Goal: Task Accomplishment & Management: Complete application form

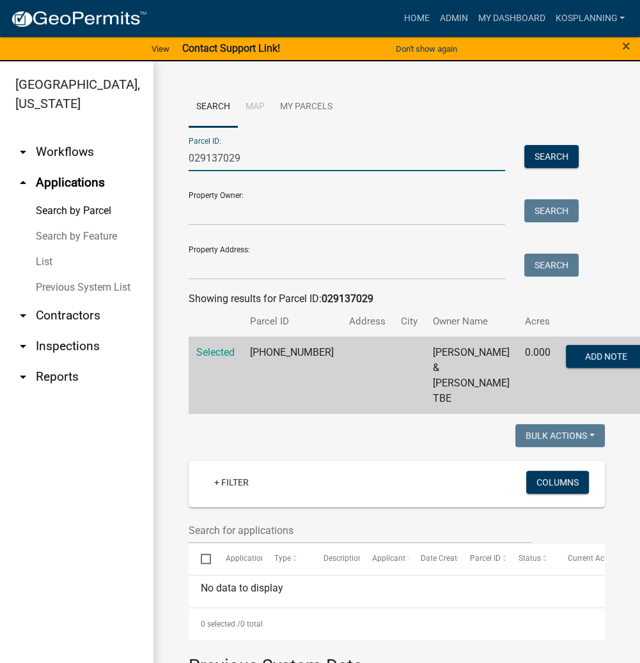
drag, startPoint x: 259, startPoint y: 156, endPoint x: 166, endPoint y: 159, distance: 92.7
click at [166, 159] on div "Search Map My Parcels Parcel ID: 029137029 Search Property Owner: Search Proper…" at bounding box center [396, 593] width 486 height 1065
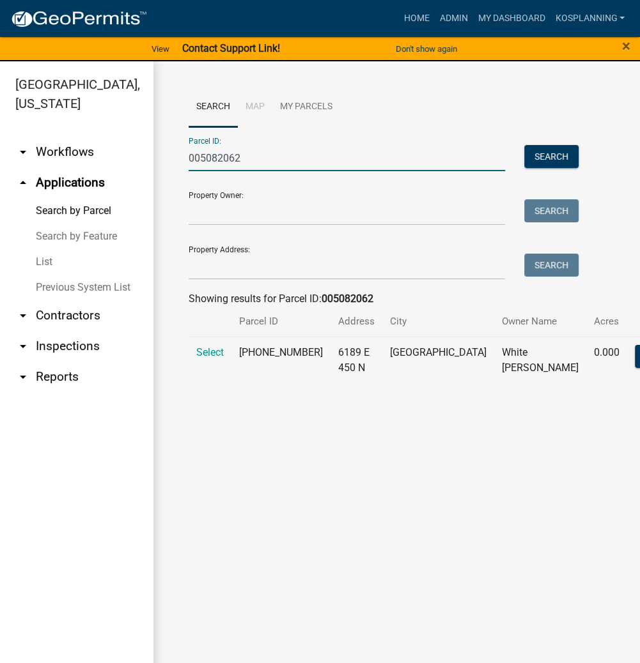
type input "005082062"
click at [217, 360] on td "Select" at bounding box center [210, 360] width 43 height 47
click at [212, 359] on span "Select" at bounding box center [209, 352] width 27 height 12
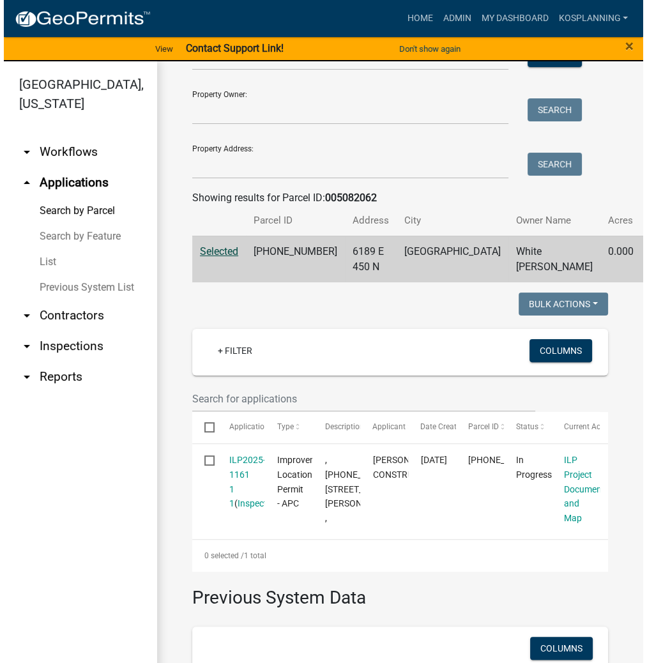
scroll to position [102, 0]
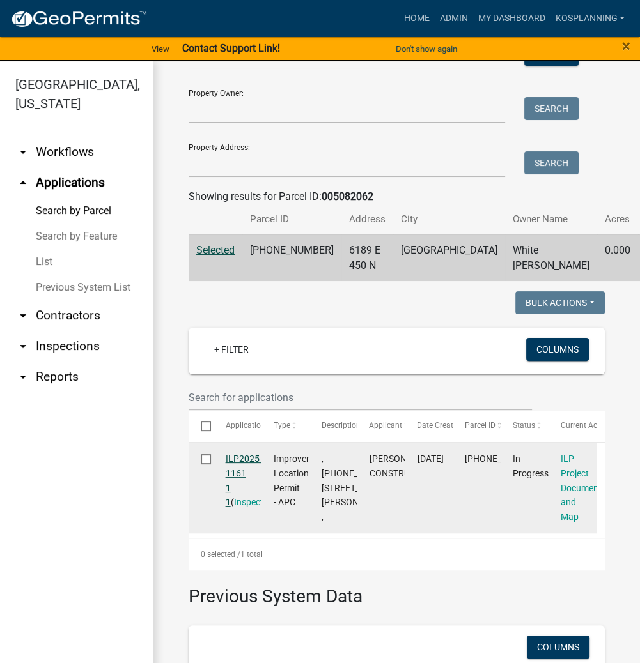
click at [240, 493] on link "ILP2025-1161 1 1" at bounding box center [244, 481] width 36 height 54
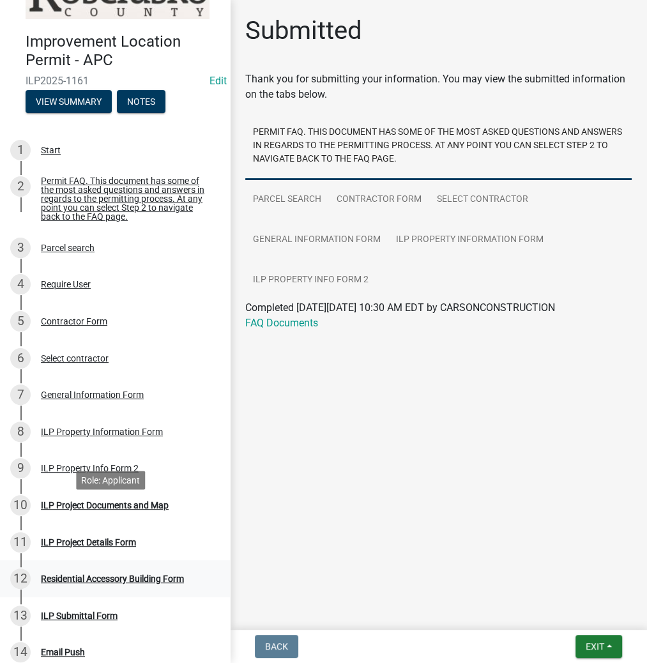
scroll to position [102, 0]
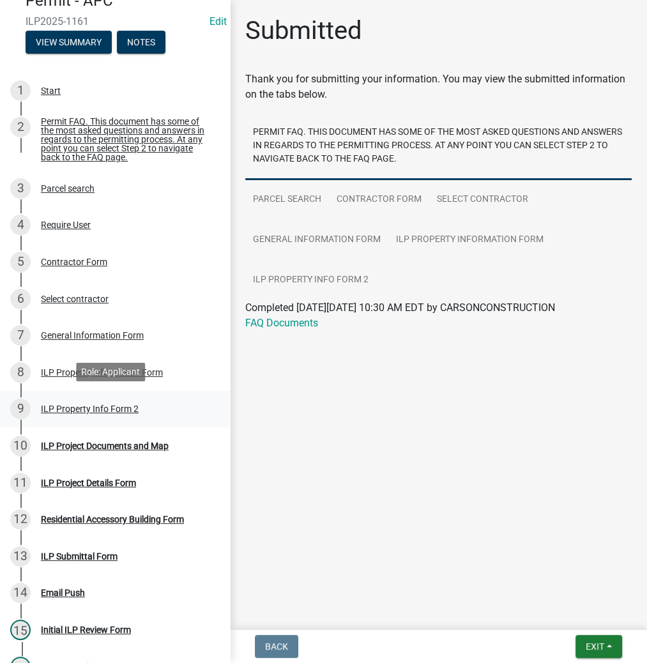
click at [70, 405] on div "ILP Property Info Form 2" at bounding box center [90, 409] width 98 height 9
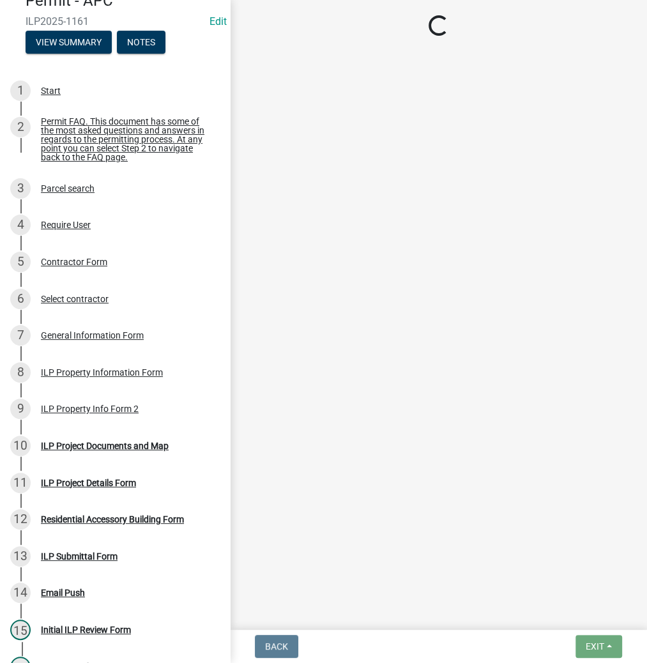
select select "5d8d9a6f-68f4-4910-b8ad-905844ed2da1"
select select "1146270b-2111-4e23-bf7f-74ce85cf7041"
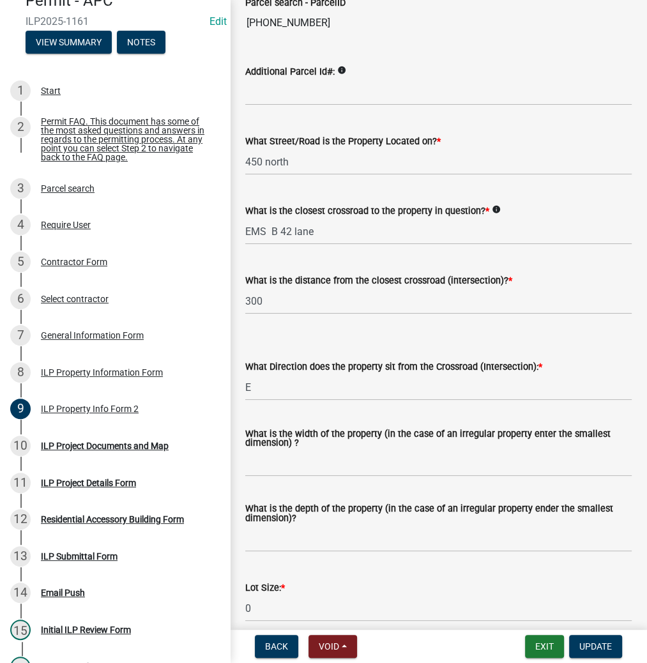
scroll to position [153, 0]
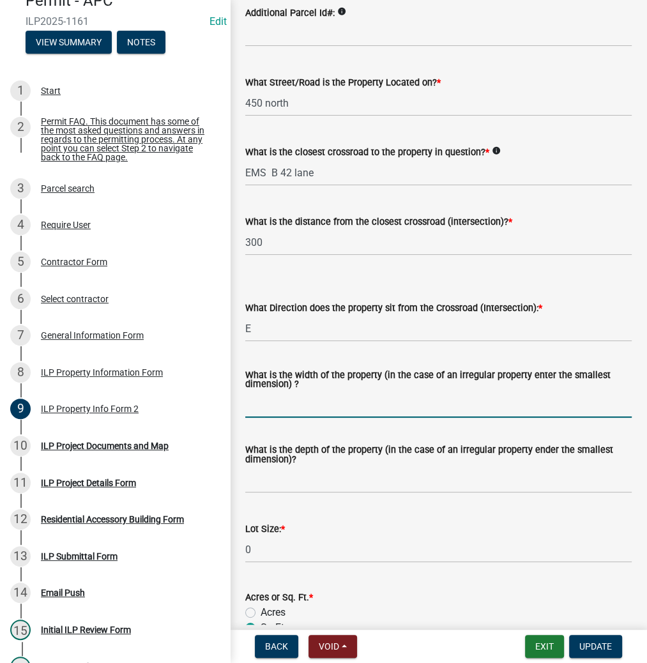
click at [284, 401] on input "What is the width of the property (in the case of an irregular property enter t…" at bounding box center [438, 405] width 387 height 26
type input "143"
type input "250"
type input "35500"
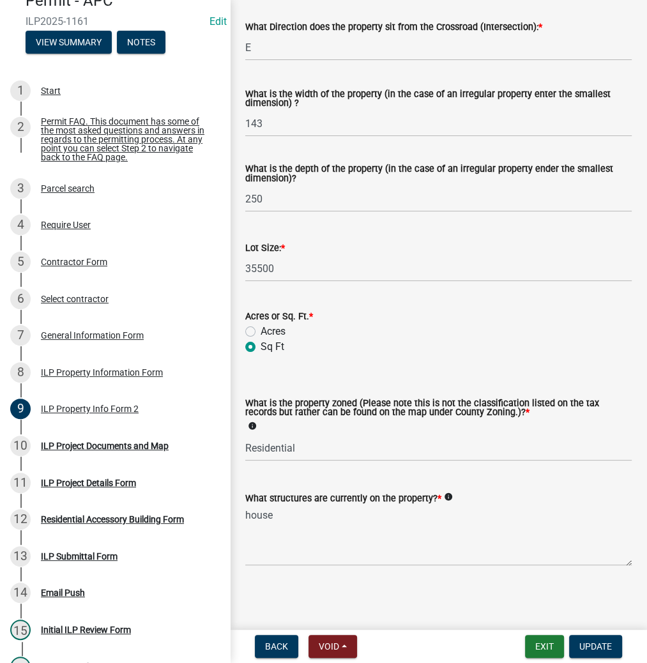
scroll to position [437, 0]
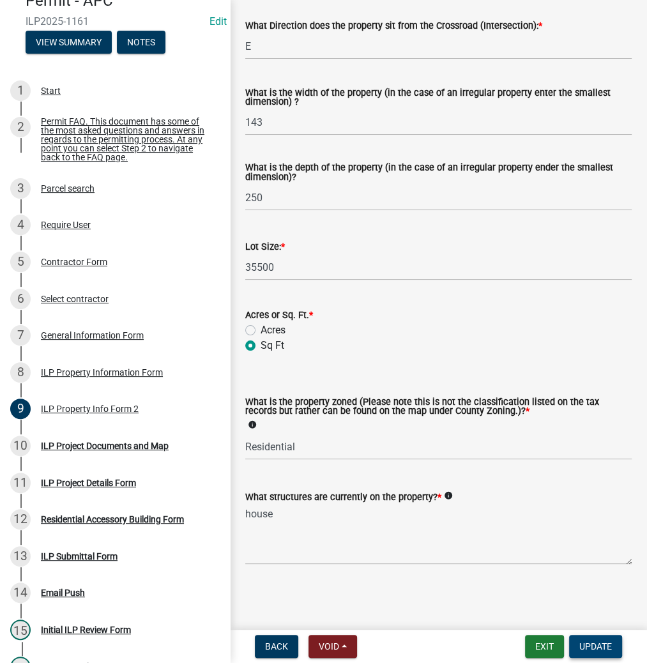
click at [594, 653] on button "Update" at bounding box center [595, 646] width 53 height 23
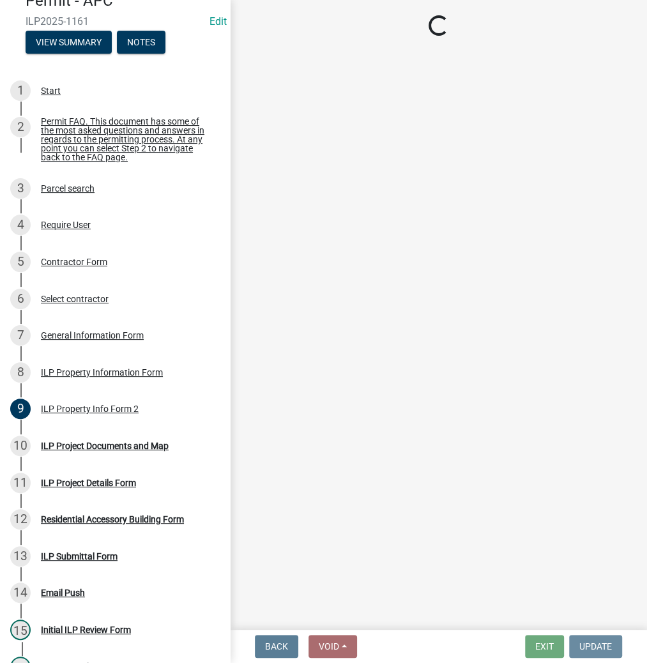
scroll to position [0, 0]
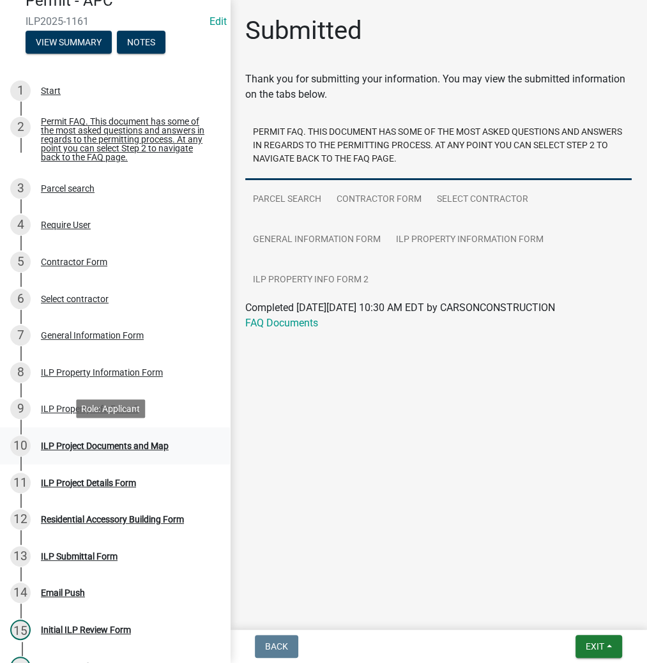
click at [63, 446] on div "ILP Project Documents and Map" at bounding box center [105, 446] width 128 height 9
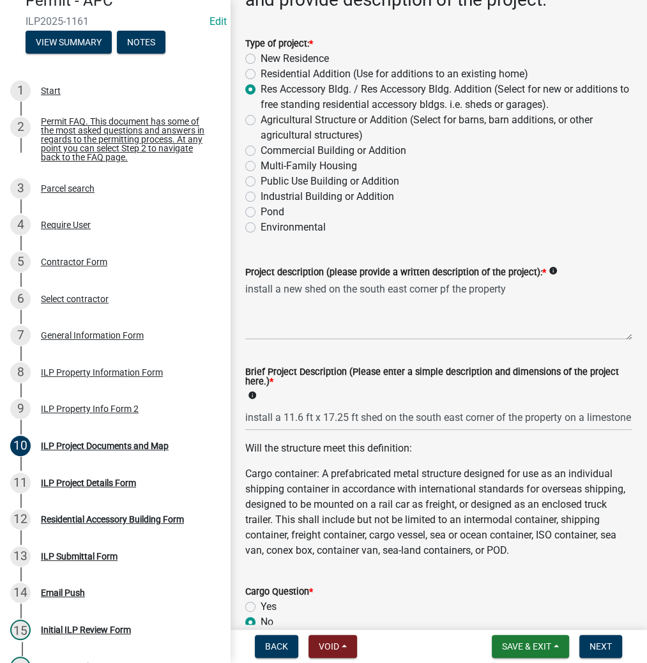
scroll to position [153, 0]
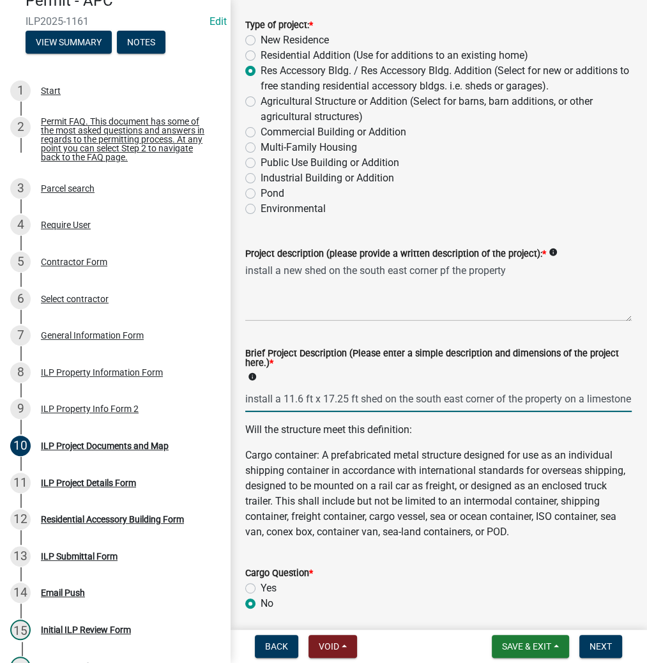
click at [283, 397] on input "install a 11.6 ft x 17.25 ft shed on the south east corner of the property on a…" at bounding box center [438, 399] width 387 height 26
drag, startPoint x: 312, startPoint y: 399, endPoint x: 221, endPoint y: 402, distance: 90.8
click at [221, 402] on div "Improvement Location Permit - APC ILP2025-1161 Edit View Summary Notes 1 Start …" at bounding box center [323, 331] width 647 height 663
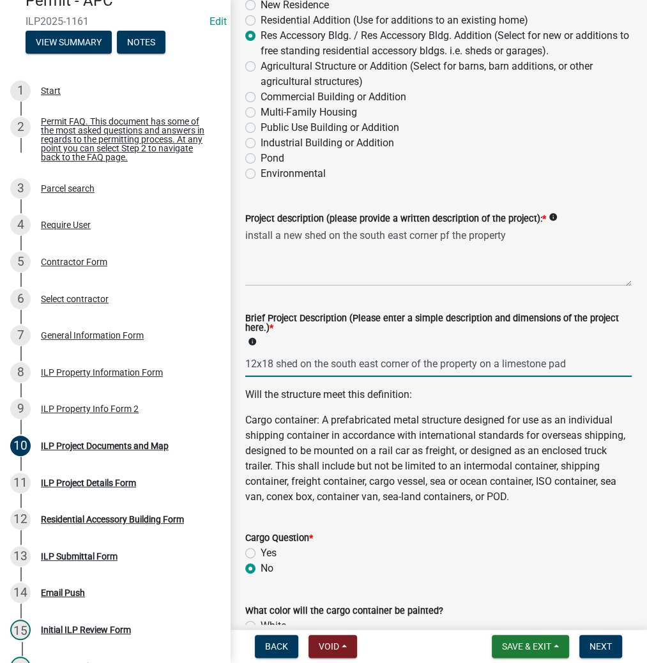
scroll to position [205, 0]
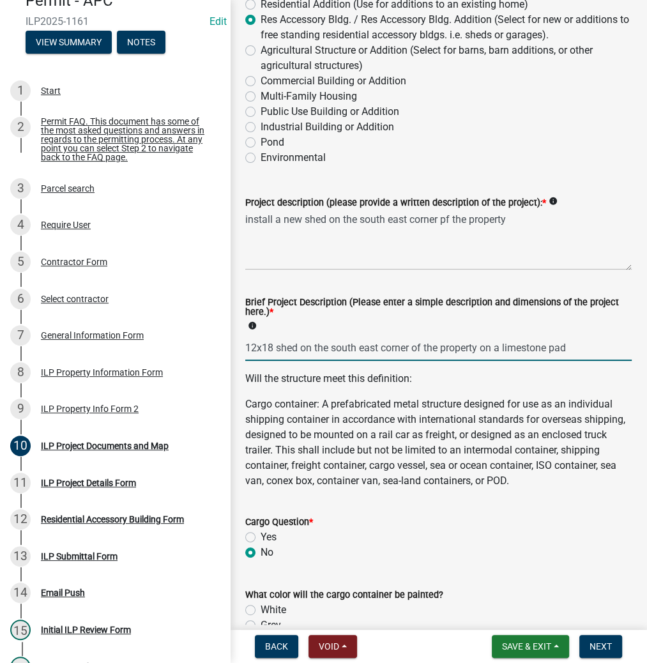
drag, startPoint x: 300, startPoint y: 348, endPoint x: 601, endPoint y: 337, distance: 300.6
click at [598, 346] on input "12x18 shed on the south east corner of the property on a limestone pad" at bounding box center [438, 348] width 387 height 26
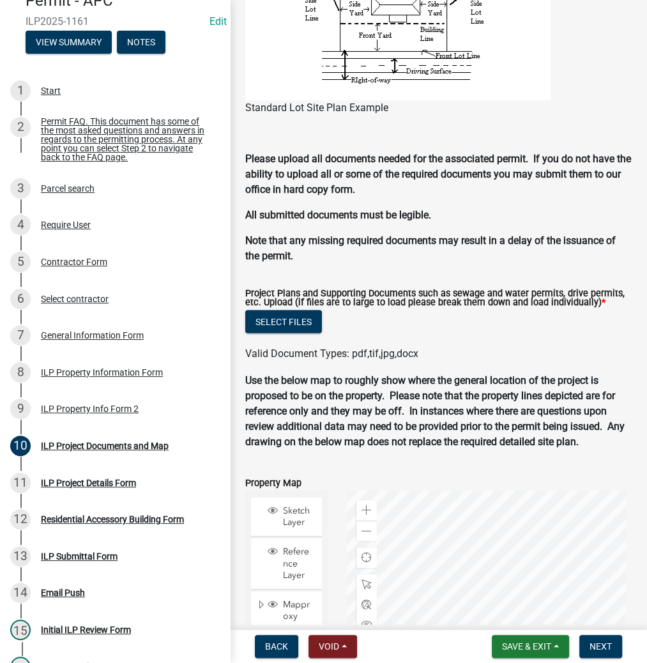
scroll to position [1329, 0]
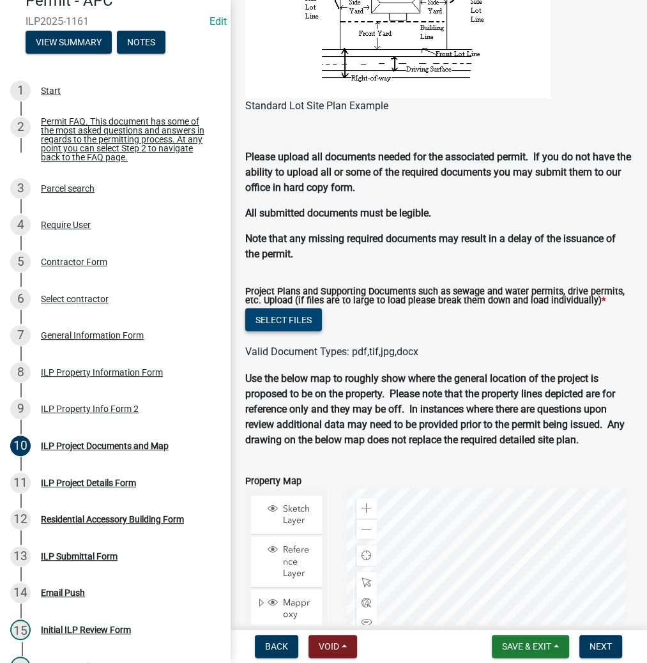
type input "12x18 shed"
click at [291, 331] on button "Select files" at bounding box center [283, 319] width 77 height 23
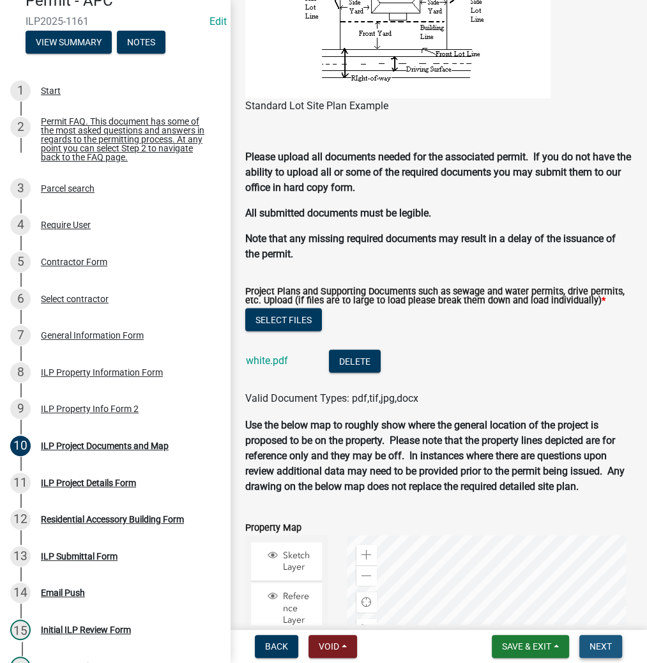
click at [605, 650] on span "Next" at bounding box center [601, 647] width 22 height 10
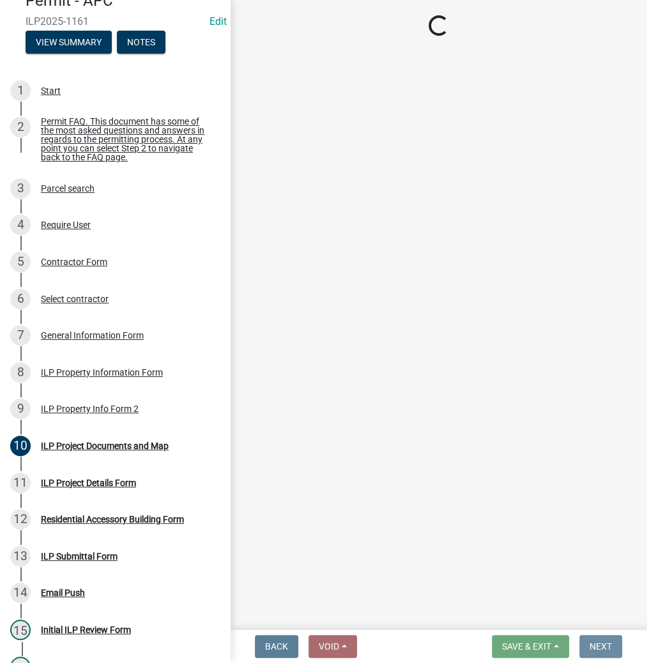
scroll to position [0, 0]
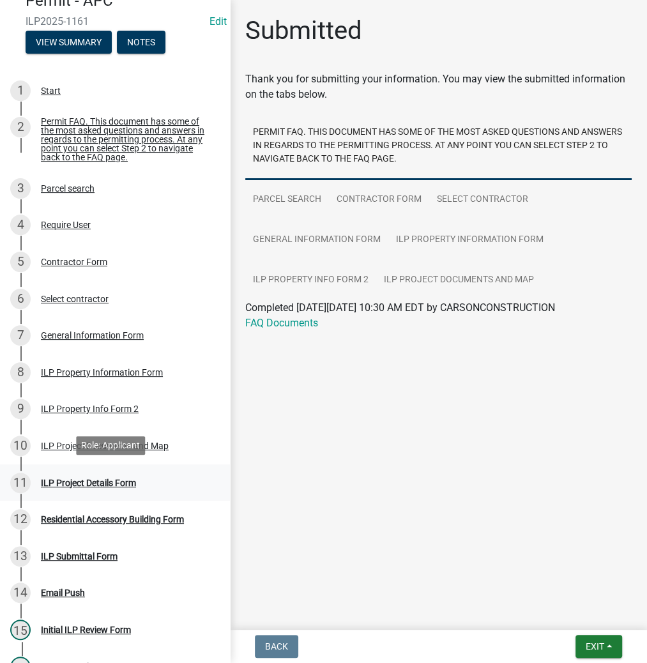
click at [102, 473] on div "11 ILP Project Details Form" at bounding box center [109, 483] width 199 height 20
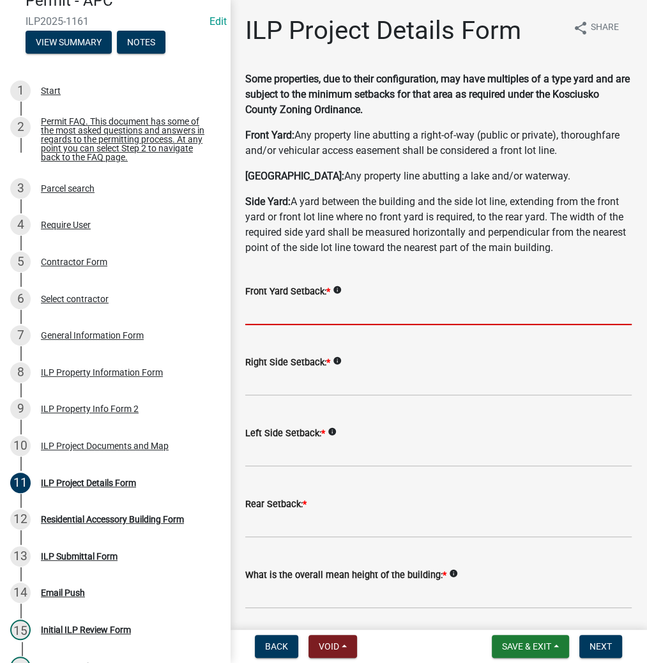
click at [267, 314] on input "text" at bounding box center [438, 312] width 387 height 26
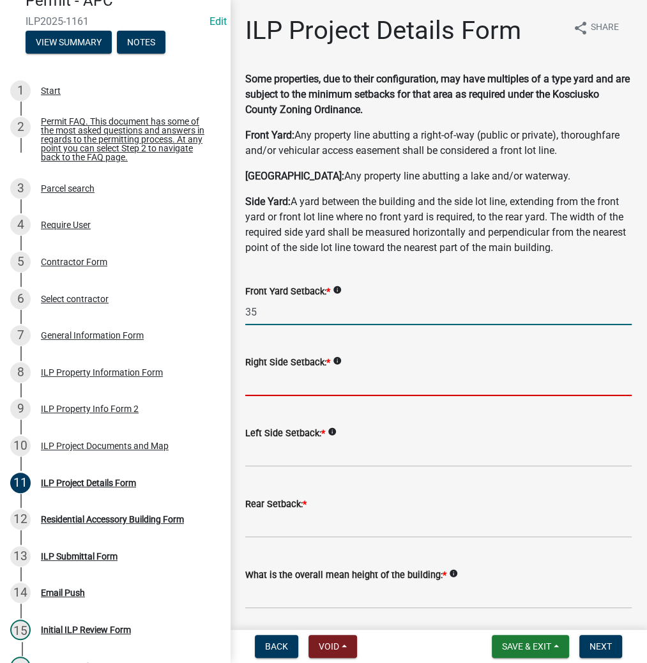
type input "35.0"
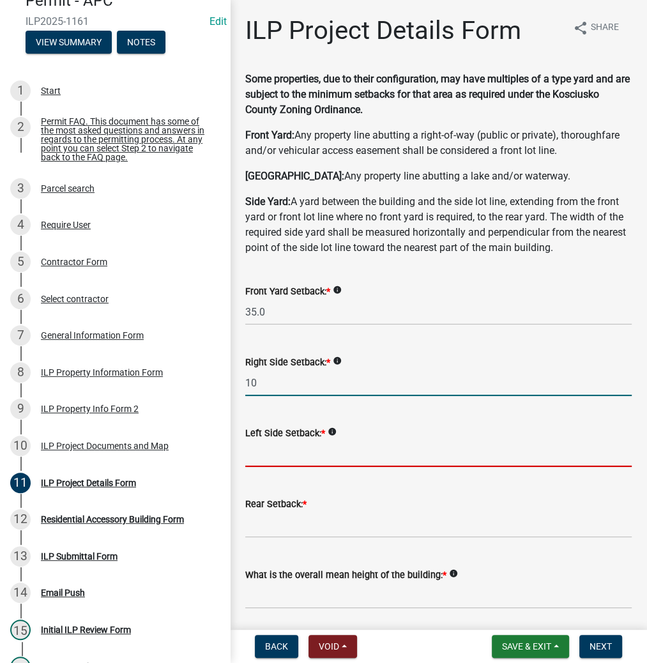
type input "10.0"
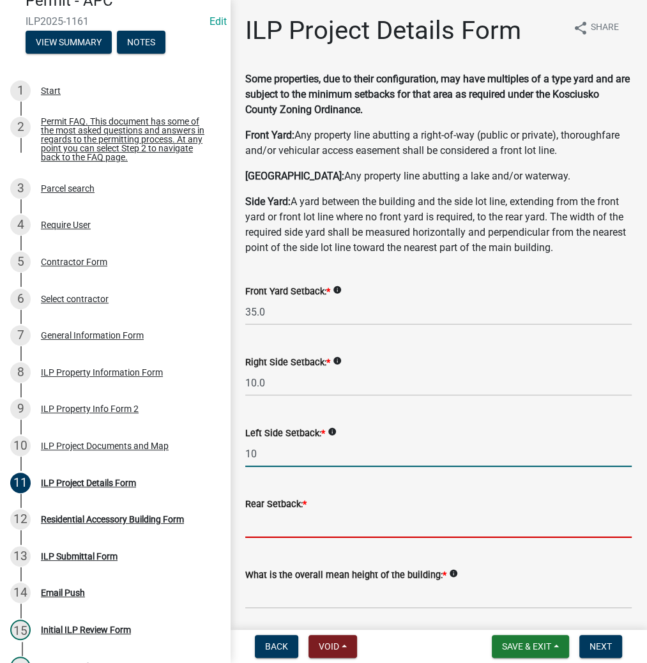
type input "10.0"
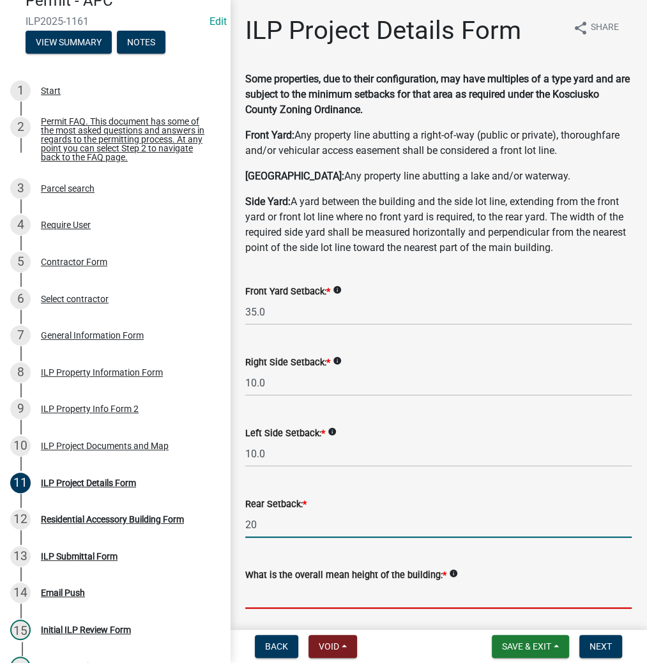
type input "20.0"
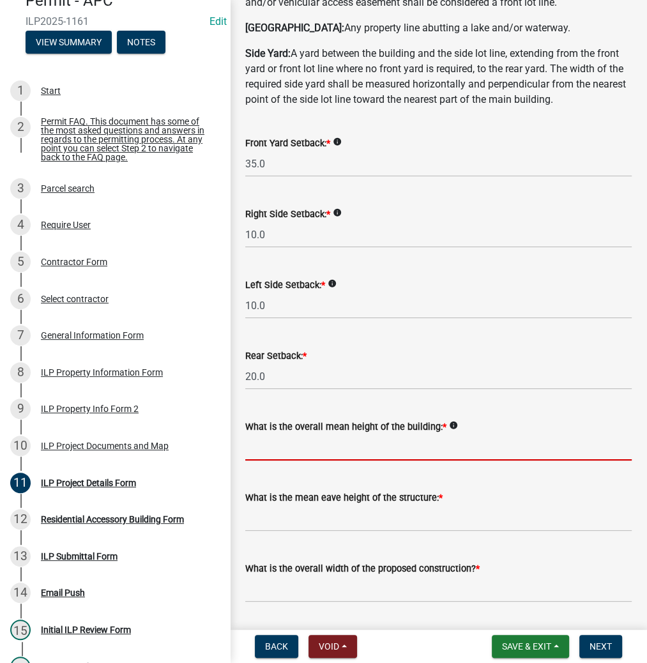
scroll to position [205, 0]
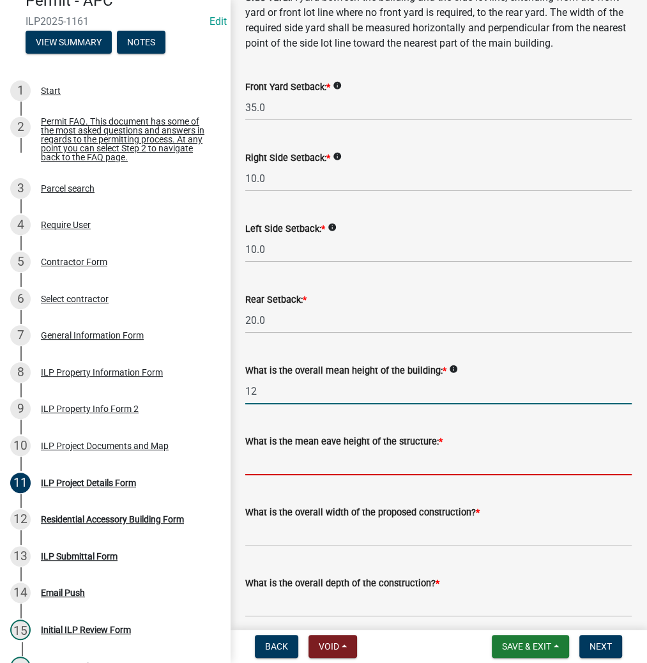
type input "12.0"
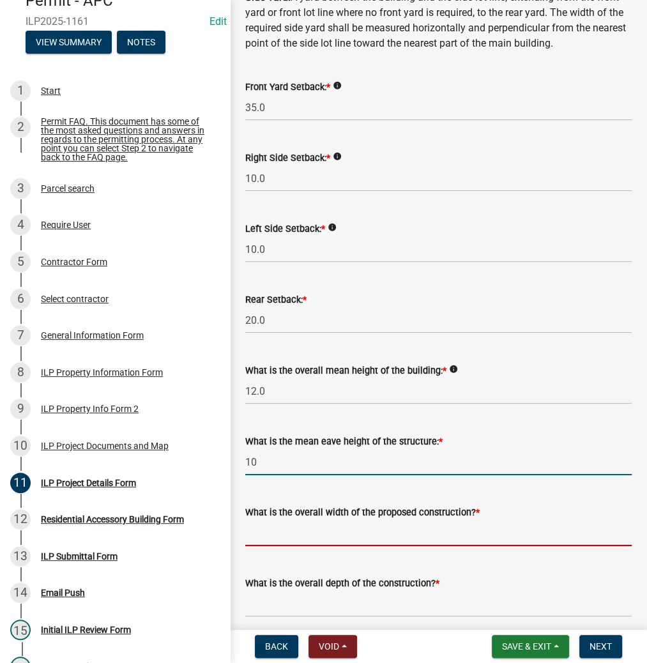
type input "10.0"
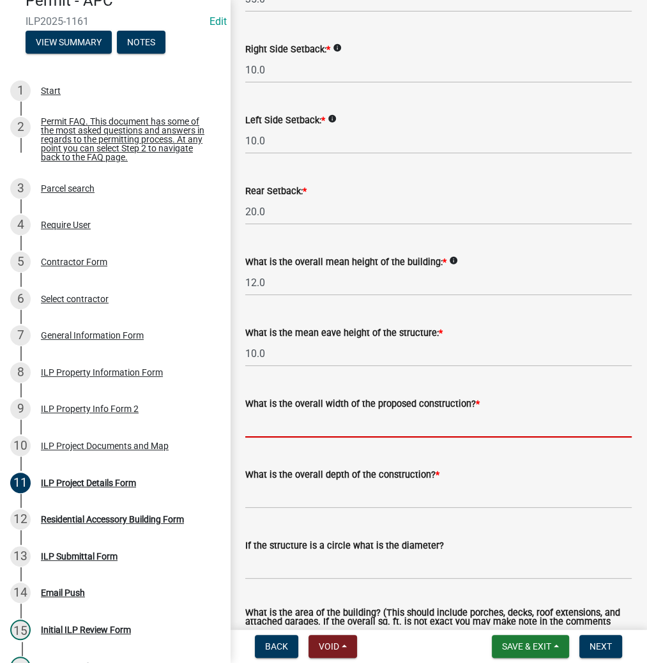
scroll to position [358, 0]
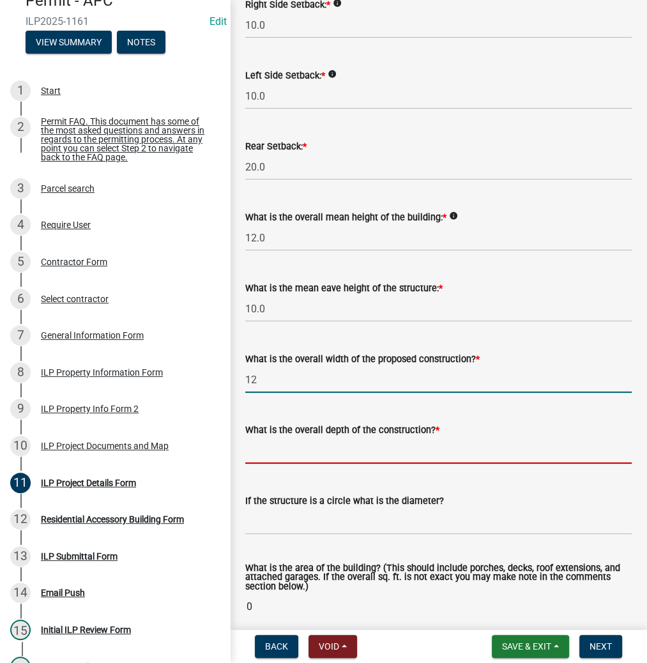
type input "12.00"
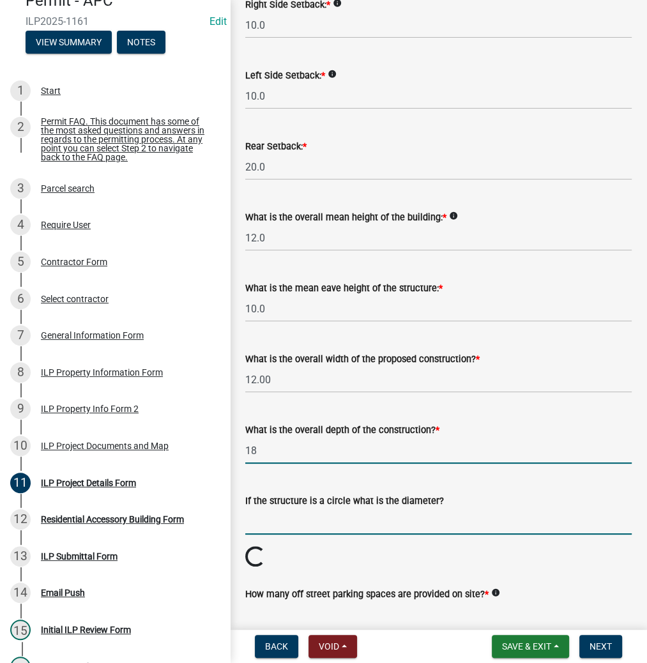
type input "18.00"
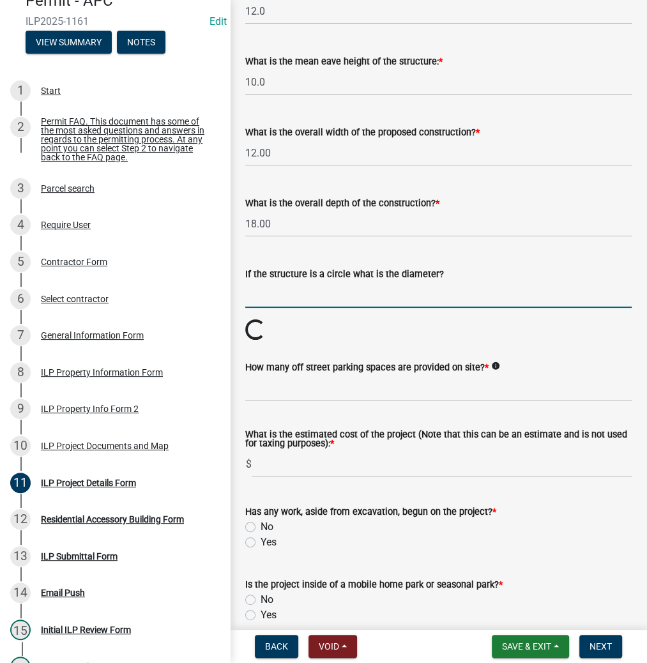
scroll to position [665, 0]
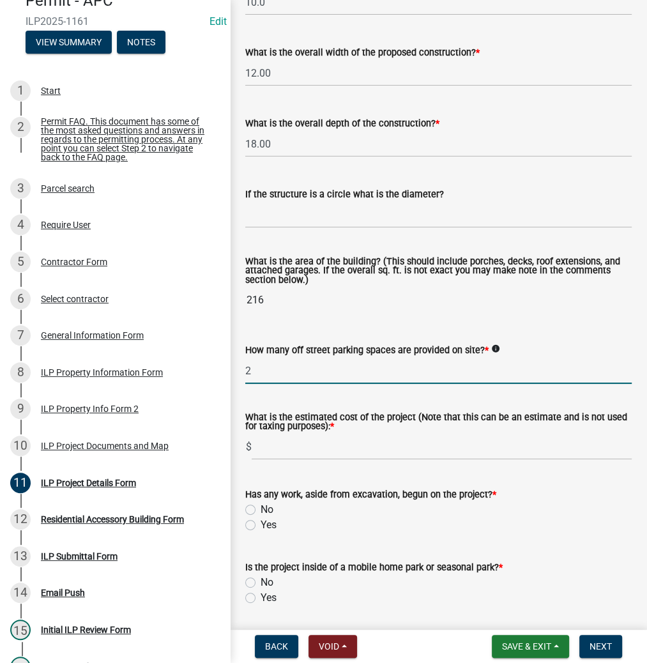
type input "2"
type input "1500"
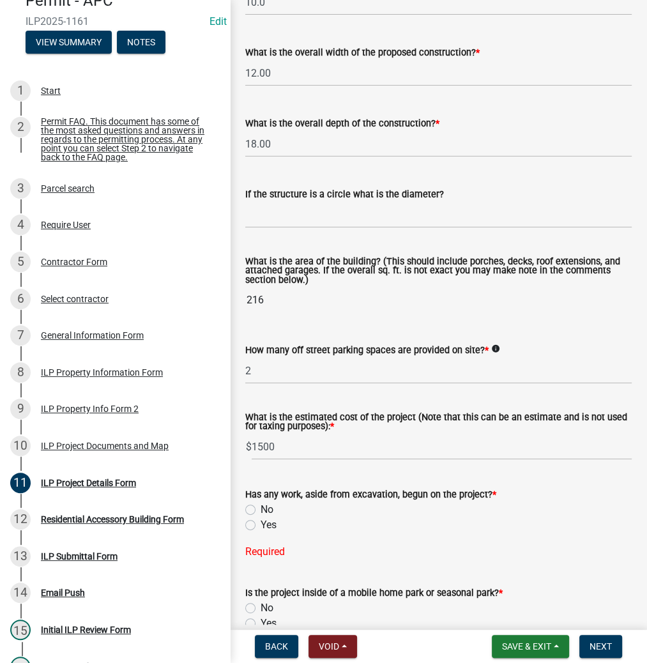
click at [261, 507] on label "No" at bounding box center [267, 509] width 13 height 15
click at [261, 507] on input "No" at bounding box center [265, 506] width 8 height 8
radio input "true"
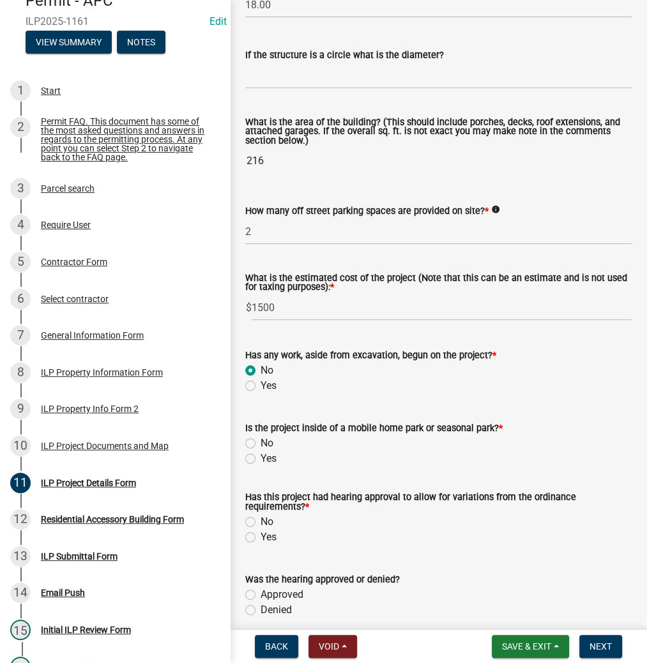
scroll to position [818, 0]
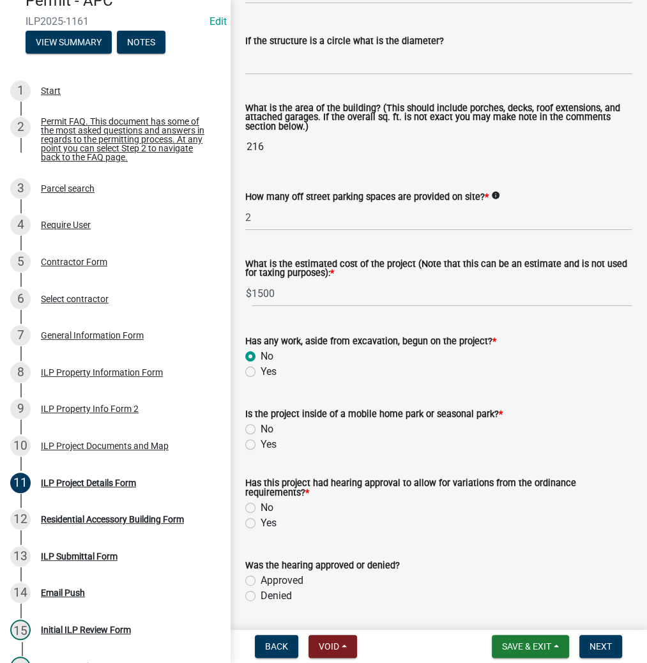
click at [261, 429] on label "No" at bounding box center [267, 429] width 13 height 15
click at [261, 429] on input "No" at bounding box center [265, 426] width 8 height 8
radio input "true"
click at [261, 508] on label "No" at bounding box center [267, 507] width 13 height 15
click at [261, 508] on input "No" at bounding box center [265, 504] width 8 height 8
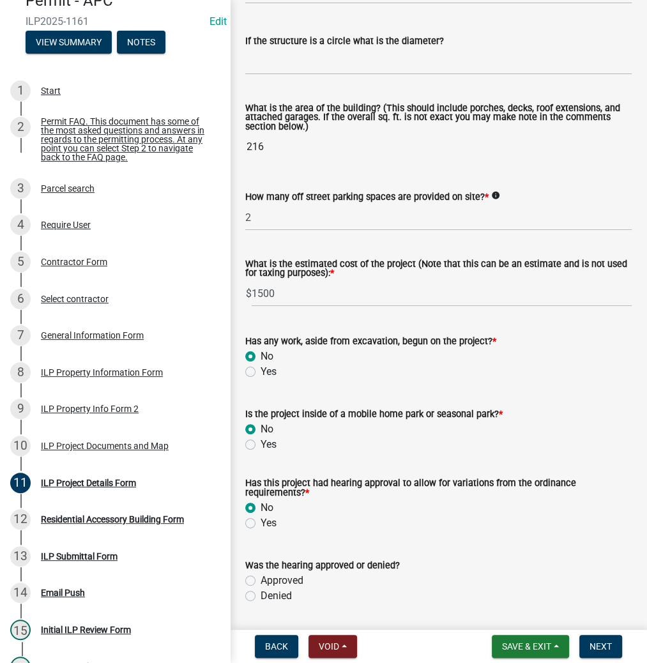
radio input "true"
click at [593, 647] on span "Next" at bounding box center [601, 647] width 22 height 10
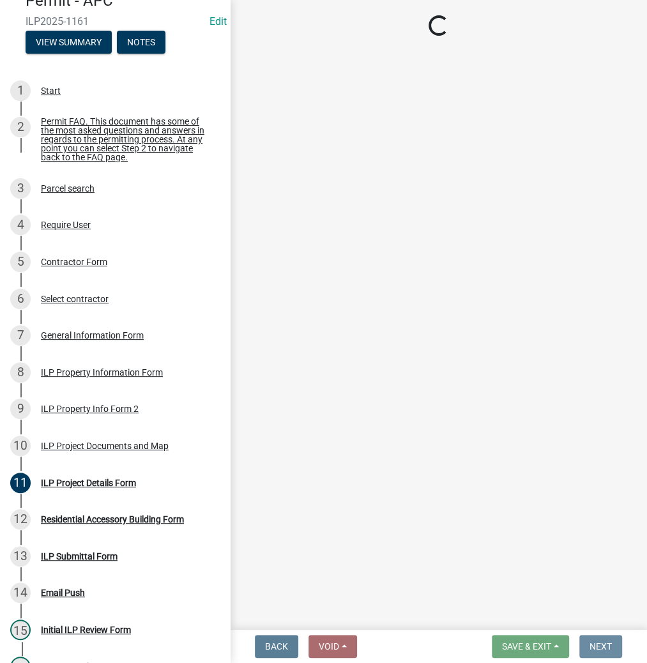
scroll to position [0, 0]
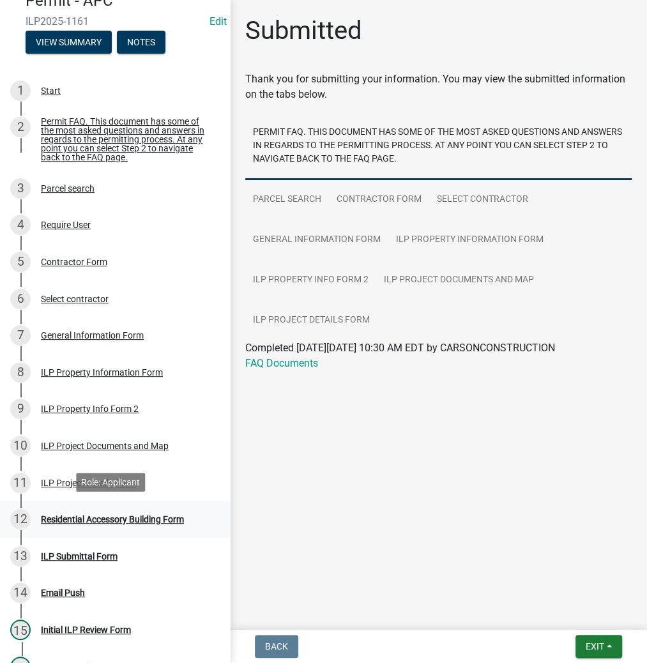
click at [93, 516] on div "Residential Accessory Building Form" at bounding box center [112, 519] width 143 height 9
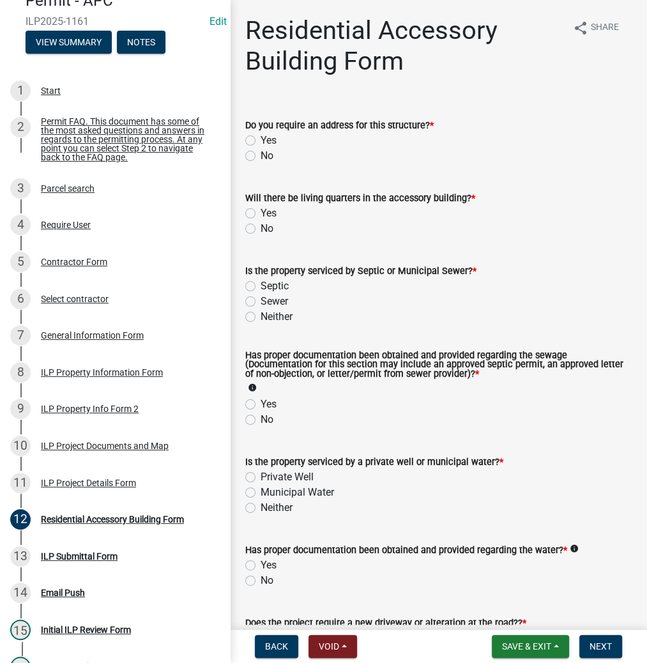
click at [261, 153] on label "No" at bounding box center [267, 155] width 13 height 15
click at [261, 153] on input "No" at bounding box center [265, 152] width 8 height 8
radio input "true"
click at [261, 225] on label "No" at bounding box center [267, 228] width 13 height 15
click at [261, 225] on input "No" at bounding box center [265, 225] width 8 height 8
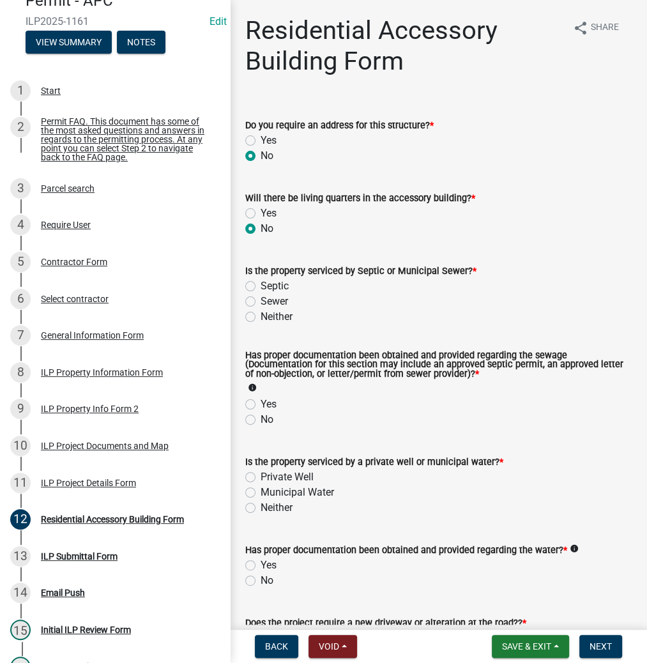
radio input "true"
click at [261, 302] on label "Sewer" at bounding box center [274, 301] width 27 height 15
click at [261, 302] on input "Sewer" at bounding box center [265, 298] width 8 height 8
radio input "true"
click at [261, 401] on label "Yes" at bounding box center [269, 404] width 16 height 15
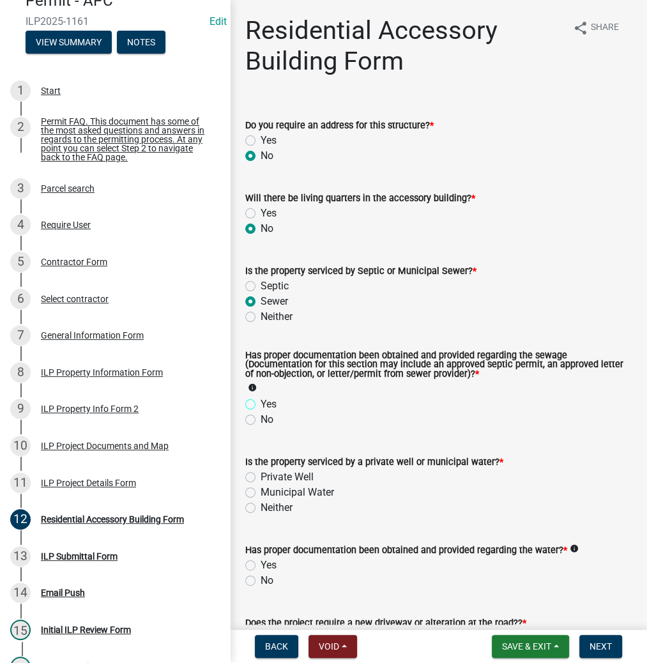
click at [261, 401] on input "Yes" at bounding box center [265, 401] width 8 height 8
radio input "true"
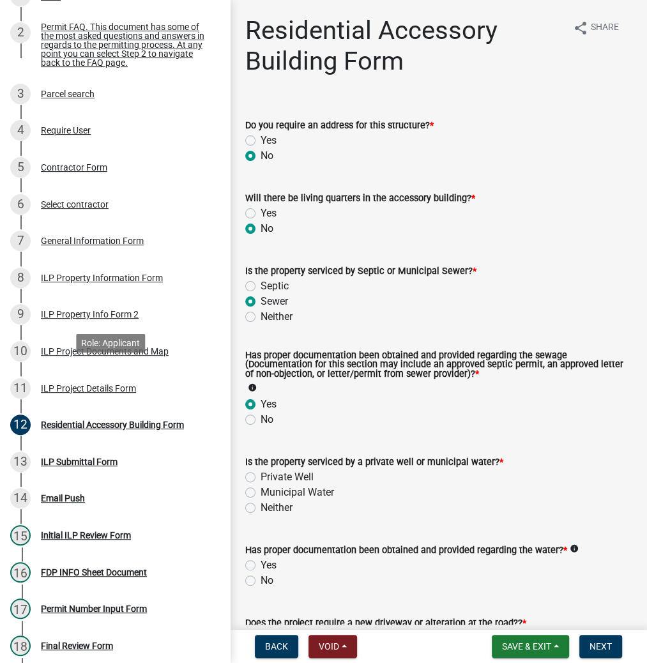
scroll to position [205, 0]
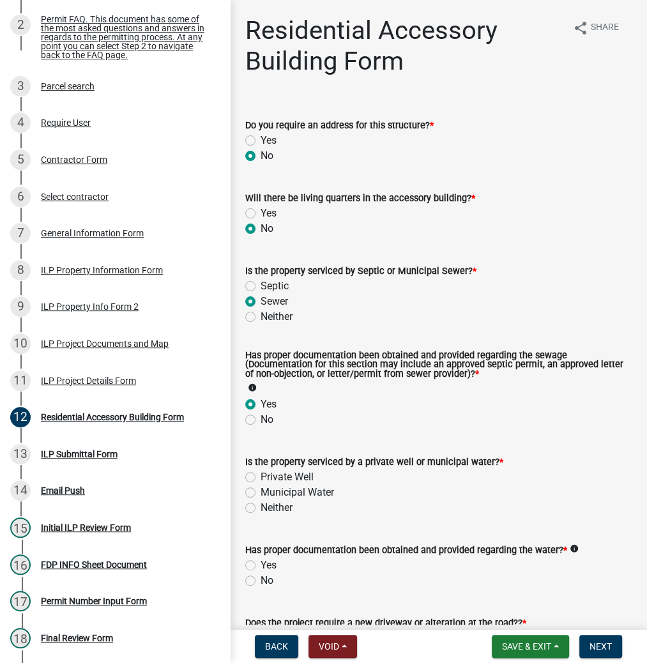
click at [261, 477] on label "Private Well" at bounding box center [287, 477] width 53 height 15
click at [261, 477] on input "Private Well" at bounding box center [265, 474] width 8 height 8
radio input "true"
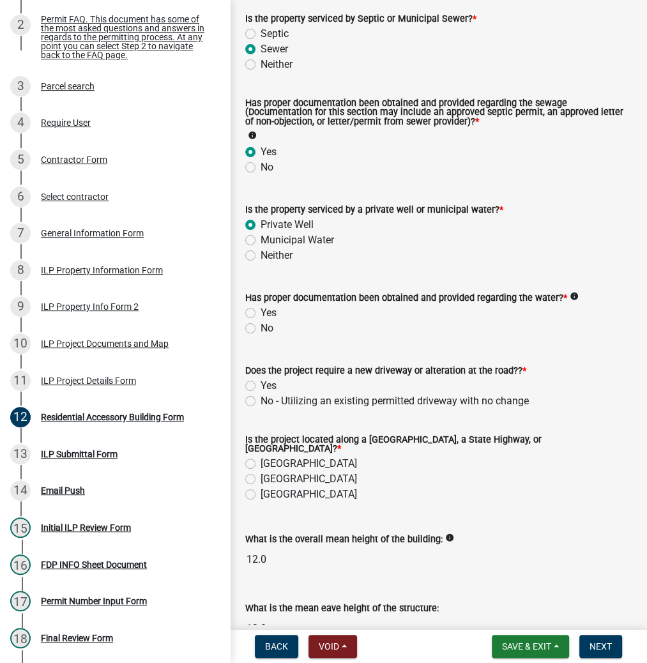
scroll to position [256, 0]
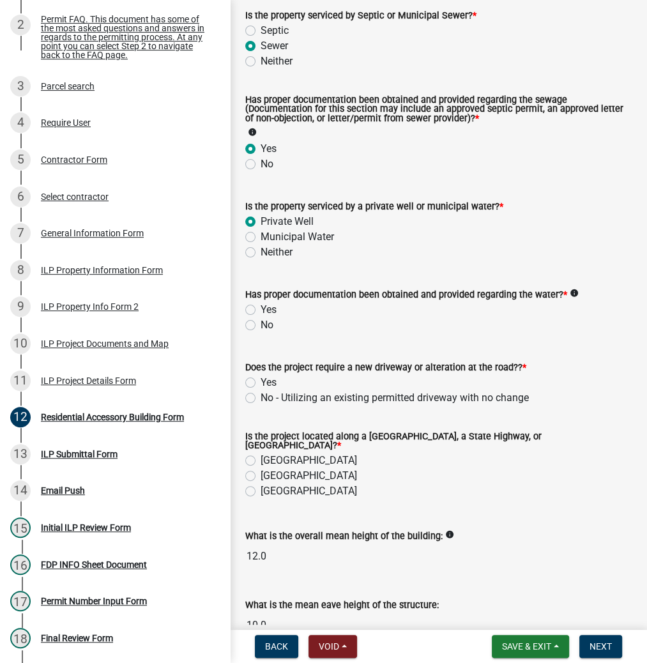
click at [261, 399] on label "No - Utilizing an existing permitted driveway with no change" at bounding box center [395, 398] width 268 height 15
click at [261, 399] on input "No - Utilizing an existing permitted driveway with no change" at bounding box center [265, 395] width 8 height 8
radio input "true"
click at [261, 457] on label "[GEOGRAPHIC_DATA]" at bounding box center [309, 460] width 97 height 15
click at [261, 457] on input "[GEOGRAPHIC_DATA]" at bounding box center [265, 457] width 8 height 8
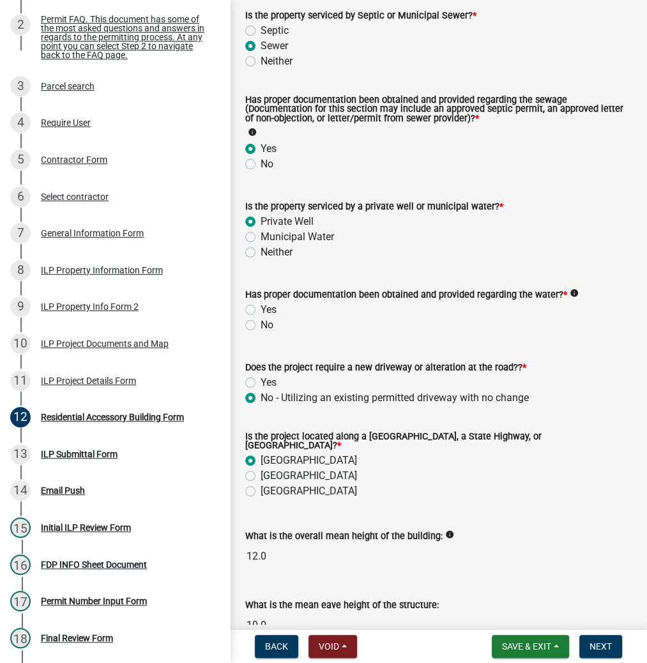
radio input "true"
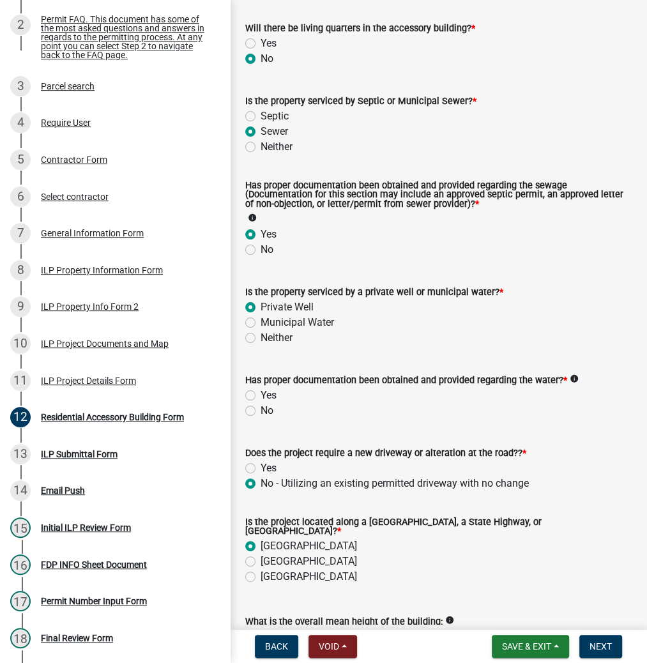
scroll to position [171, 0]
click at [515, 647] on span "Save & Exit" at bounding box center [526, 647] width 49 height 10
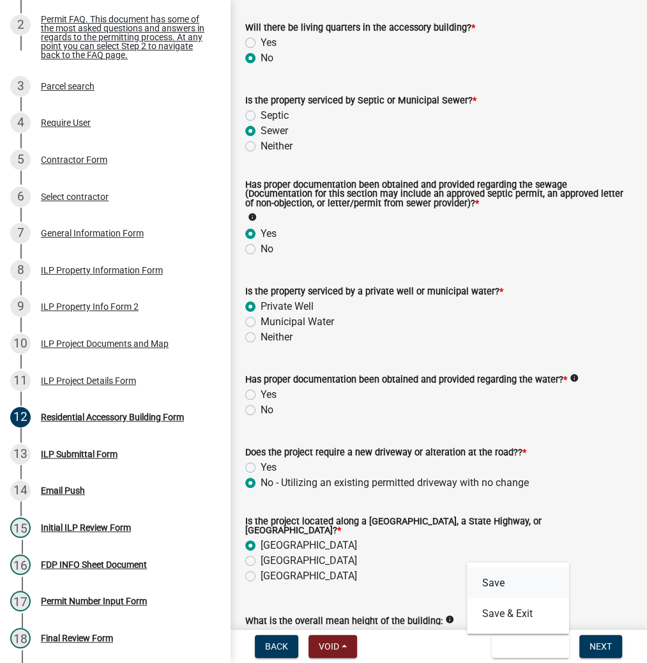
click at [496, 586] on button "Save" at bounding box center [518, 583] width 102 height 31
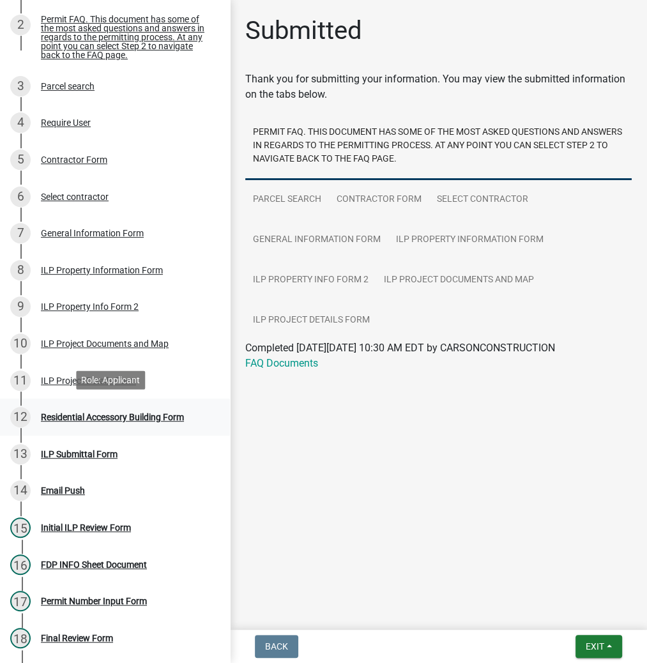
click at [52, 413] on div "Residential Accessory Building Form" at bounding box center [112, 417] width 143 height 9
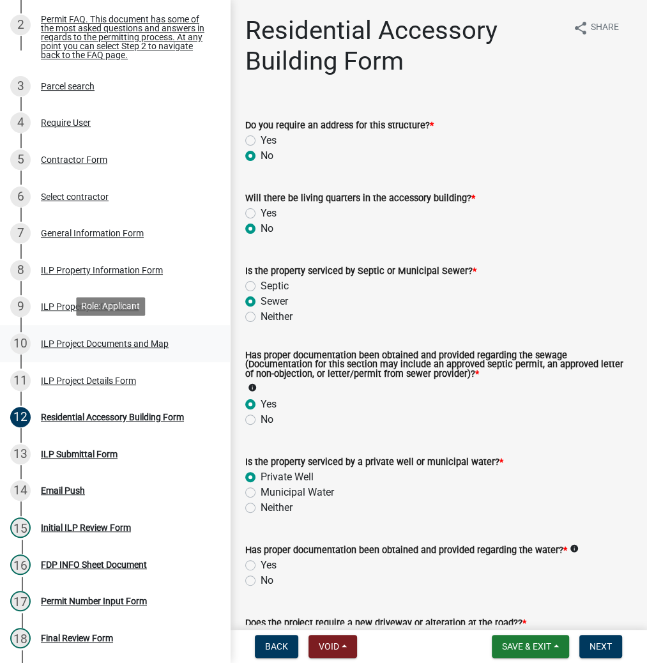
click at [76, 345] on div "ILP Project Documents and Map" at bounding box center [105, 343] width 128 height 9
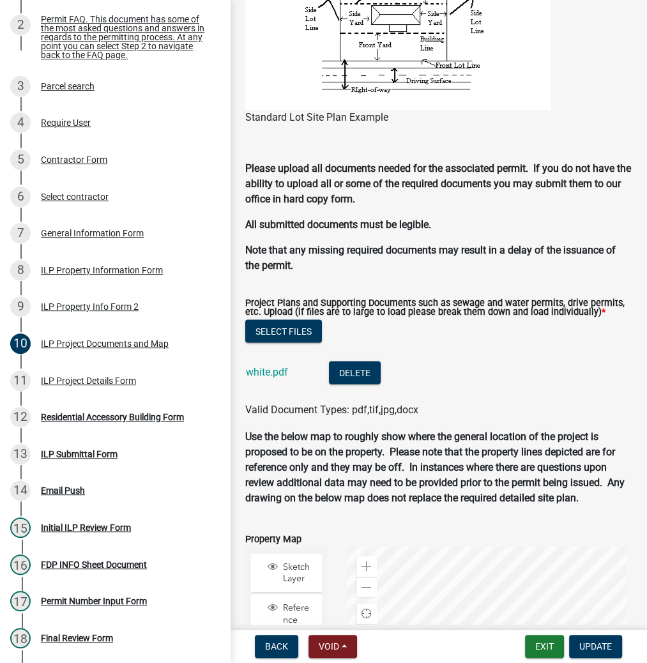
scroll to position [1432, 0]
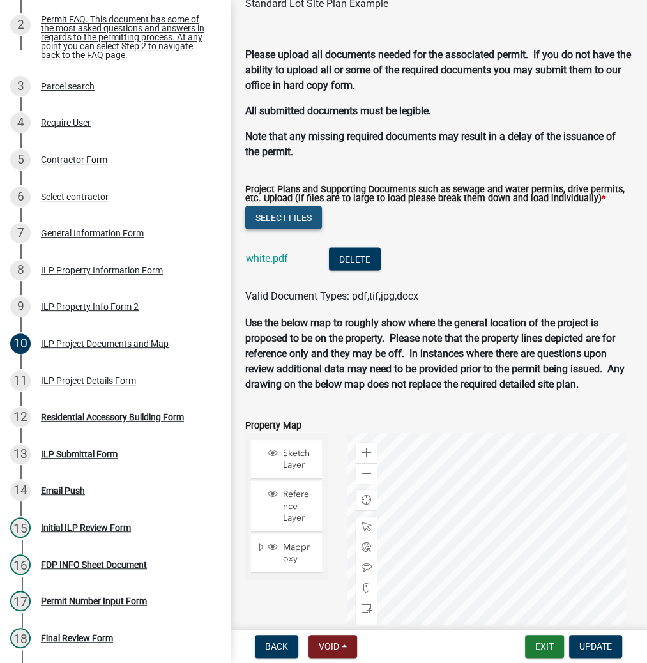
click at [301, 229] on button "Select files" at bounding box center [283, 217] width 77 height 23
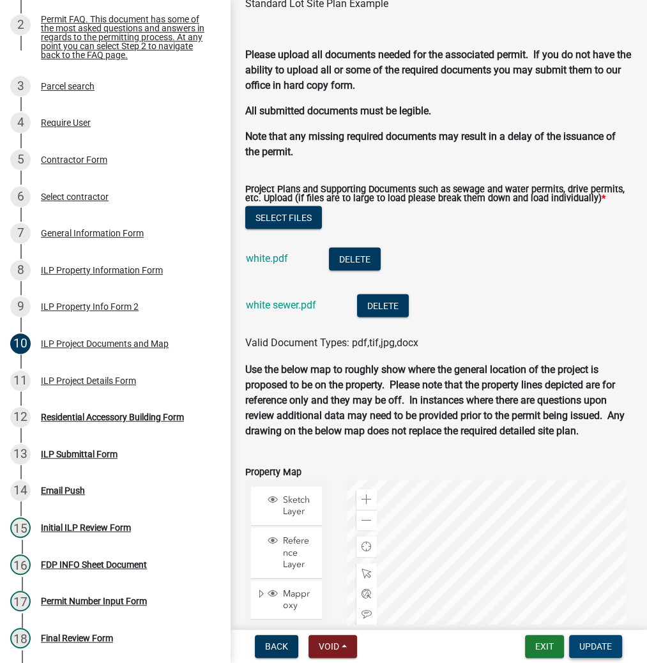
click at [601, 649] on span "Update" at bounding box center [596, 647] width 33 height 10
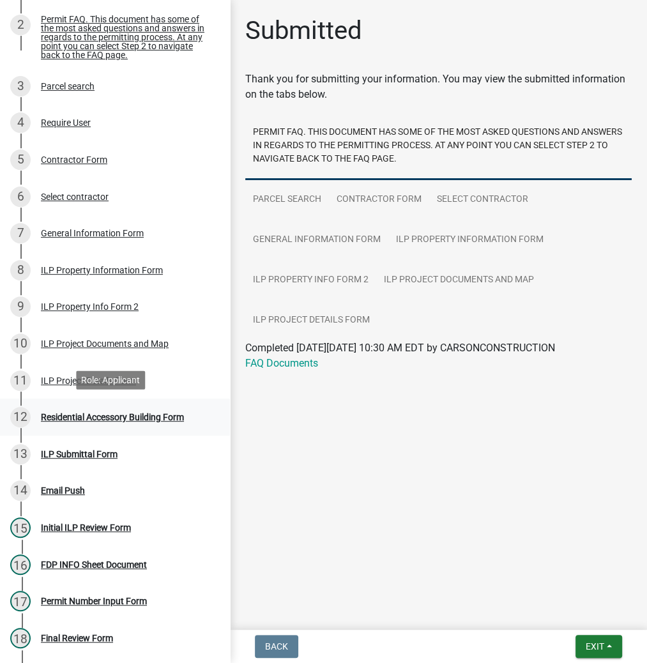
click at [87, 413] on div "Residential Accessory Building Form" at bounding box center [112, 417] width 143 height 9
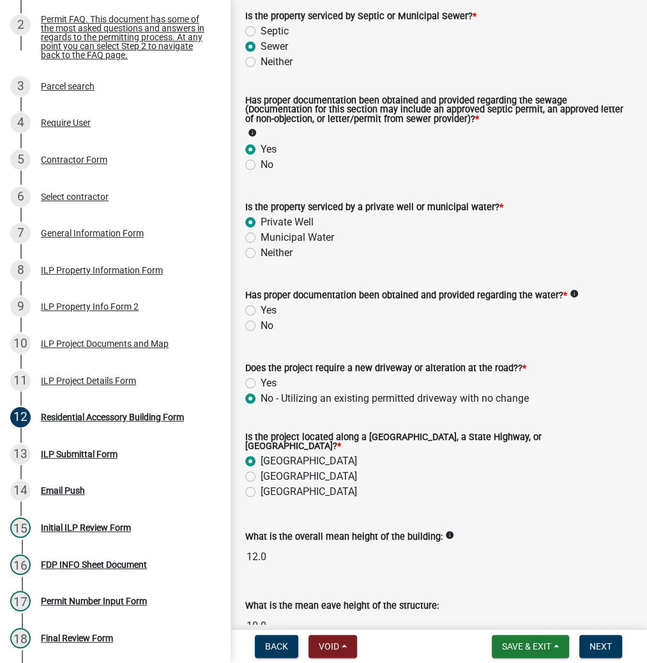
scroll to position [256, 0]
click at [261, 311] on label "Yes" at bounding box center [269, 309] width 16 height 15
click at [261, 311] on input "Yes" at bounding box center [265, 306] width 8 height 8
radio input "true"
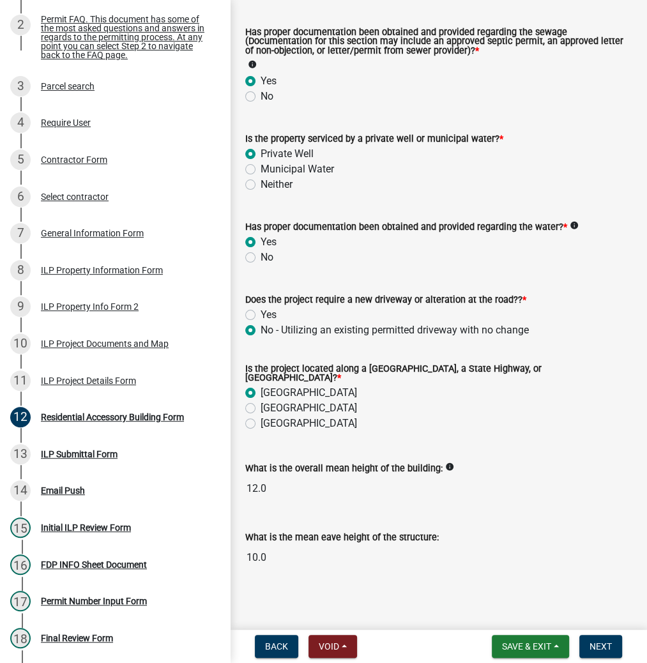
scroll to position [324, 0]
click at [605, 643] on span "Next" at bounding box center [601, 647] width 22 height 10
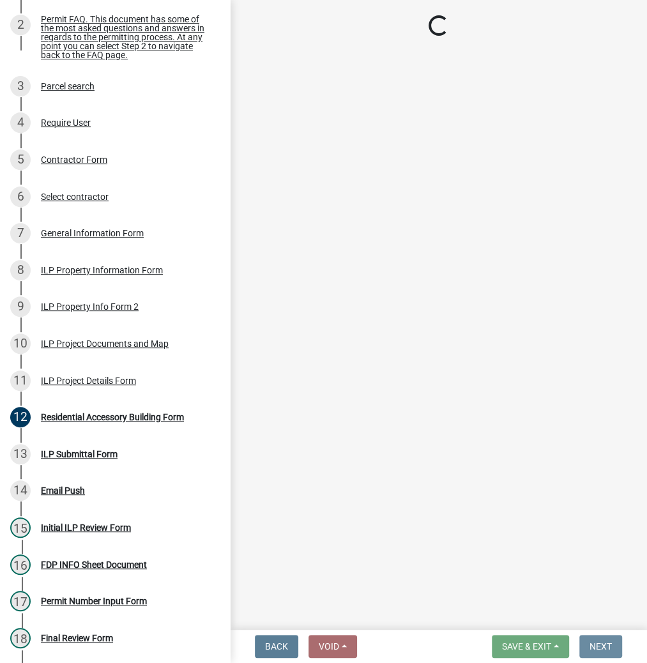
scroll to position [0, 0]
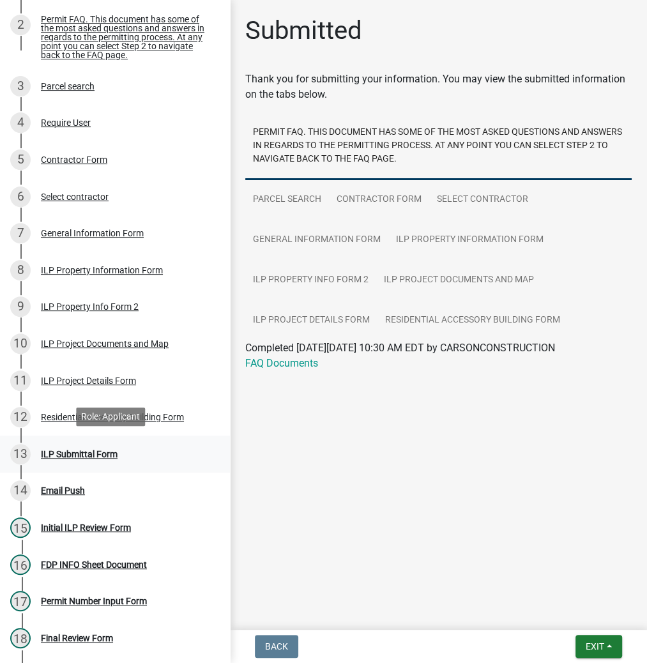
drag, startPoint x: 89, startPoint y: 453, endPoint x: 102, endPoint y: 453, distance: 13.4
click at [89, 453] on div "ILP Submittal Form" at bounding box center [79, 454] width 77 height 9
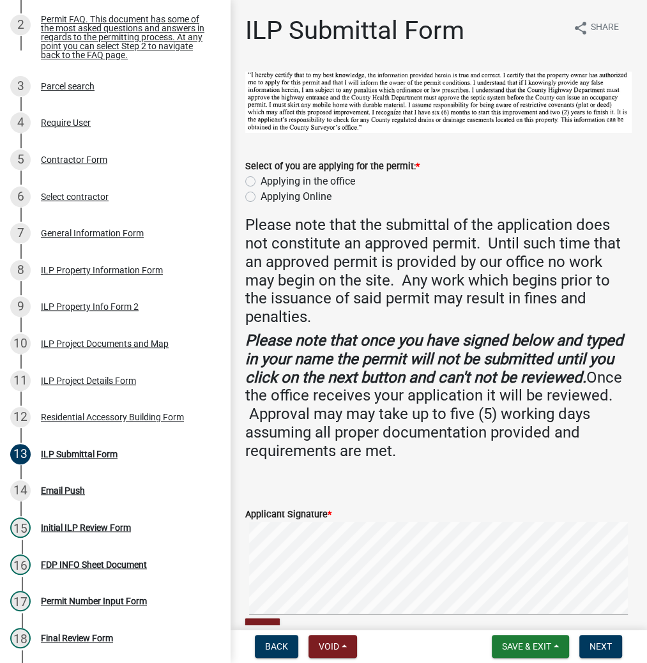
click at [261, 181] on label "Applying in the office" at bounding box center [308, 181] width 95 height 15
click at [261, 181] on input "Applying in the office" at bounding box center [265, 178] width 8 height 8
radio input "true"
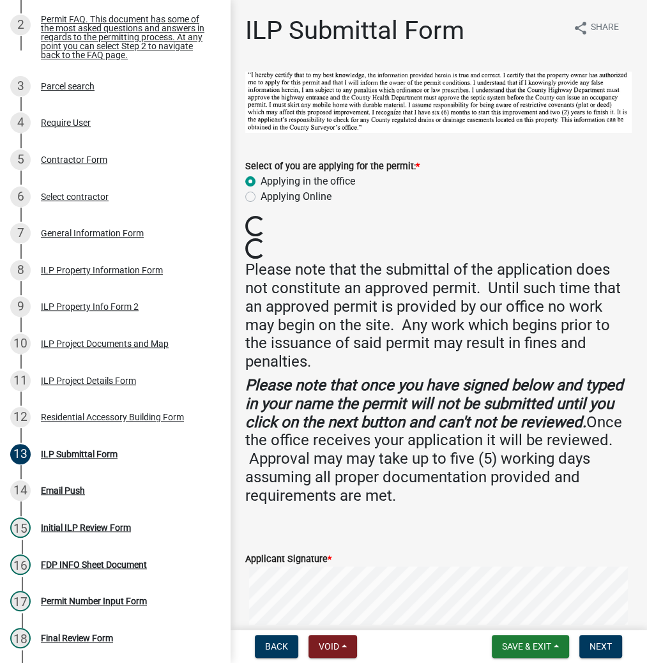
scroll to position [153, 0]
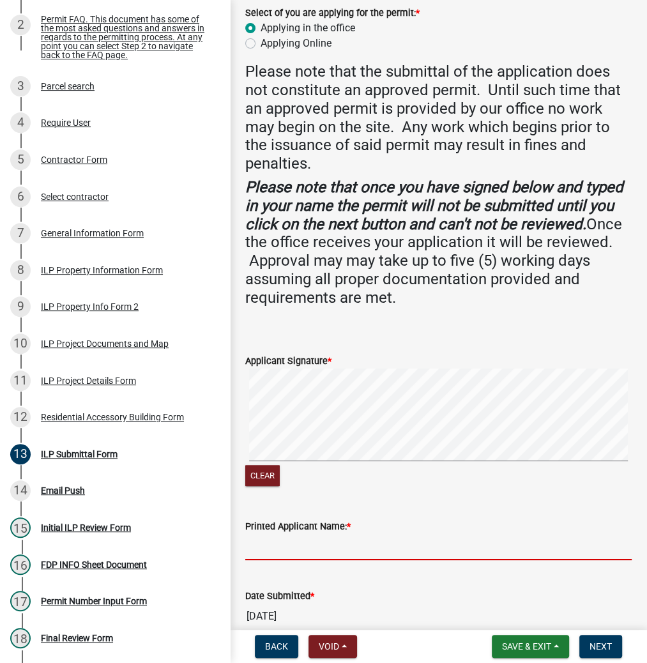
click at [277, 534] on input "Printed Applicant Name: *" at bounding box center [438, 547] width 387 height 26
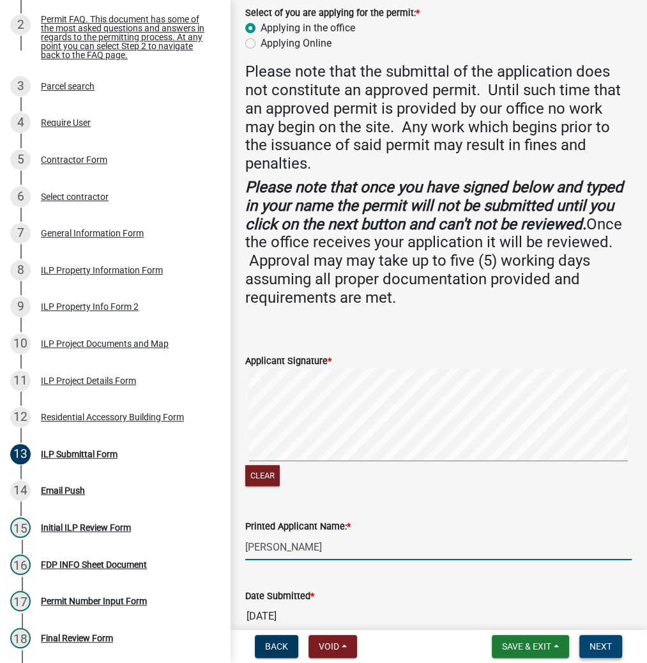
type input "[PERSON_NAME]"
click at [593, 639] on button "Next" at bounding box center [601, 646] width 43 height 23
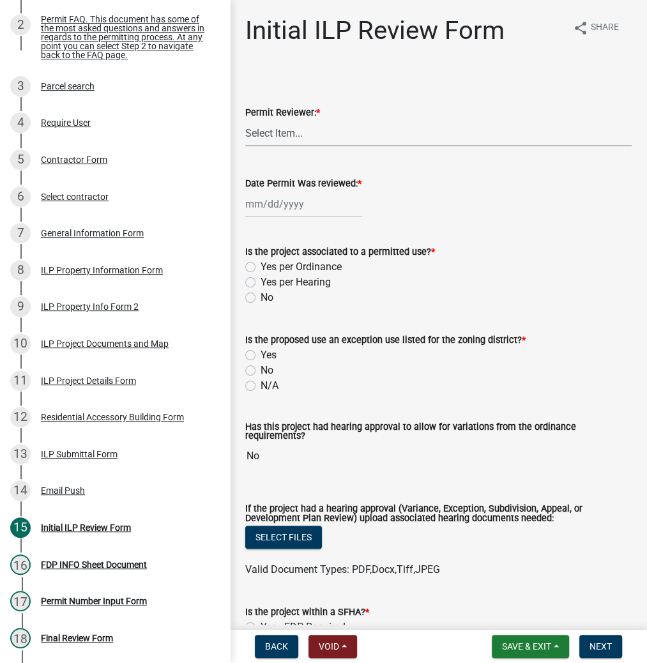
drag, startPoint x: 274, startPoint y: 128, endPoint x: 274, endPoint y: 139, distance: 10.9
click at [274, 128] on select "Select Item... MMS LT AT CS [PERSON_NAME]" at bounding box center [438, 133] width 387 height 26
click at [245, 120] on select "Select Item... MMS LT AT CS [PERSON_NAME]" at bounding box center [438, 133] width 387 height 26
select select "c872cdc8-ca01-49f1-a213-e4b05fa58cd2"
click at [280, 201] on div at bounding box center [303, 204] width 117 height 26
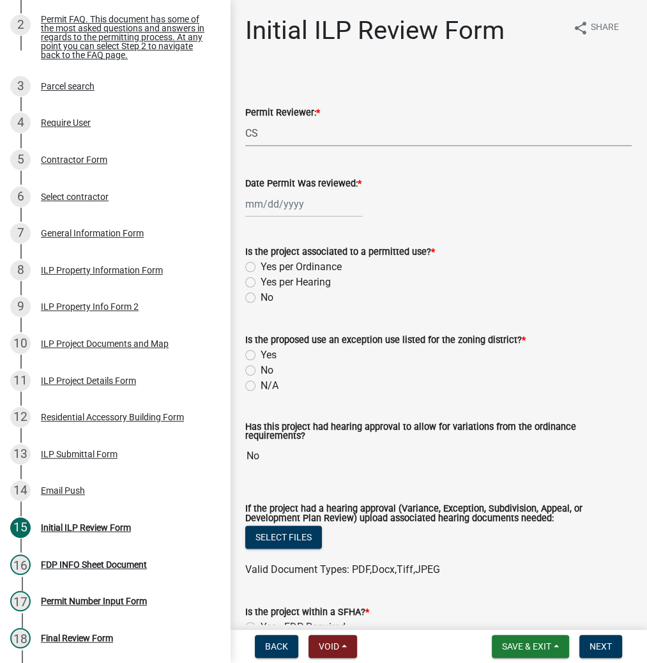
select select "9"
select select "2025"
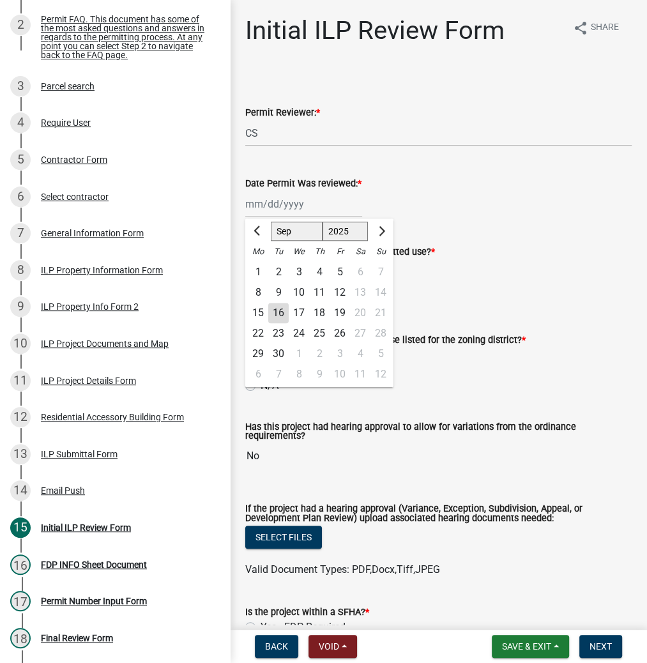
click at [284, 311] on div "16" at bounding box center [278, 313] width 20 height 20
type input "[DATE]"
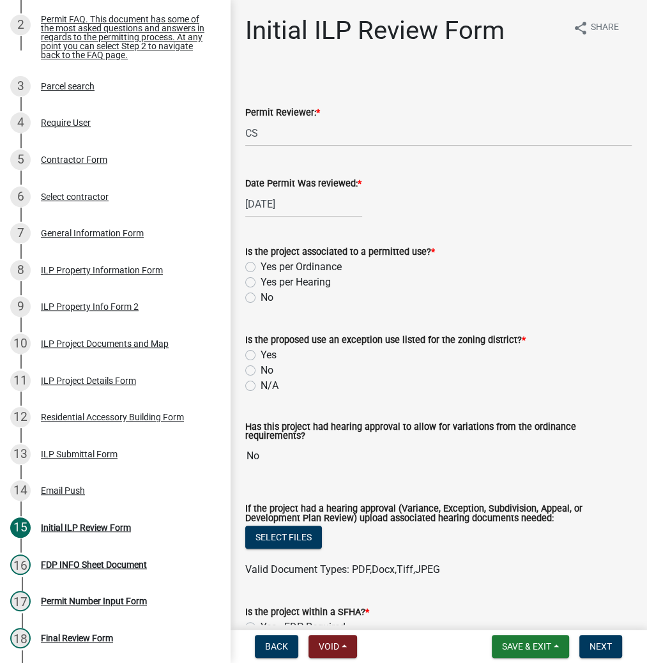
click at [261, 268] on label "Yes per Ordinance" at bounding box center [301, 266] width 81 height 15
click at [261, 268] on input "Yes per Ordinance" at bounding box center [265, 263] width 8 height 8
radio input "true"
click at [261, 371] on label "No" at bounding box center [267, 370] width 13 height 15
click at [261, 371] on input "No" at bounding box center [265, 367] width 8 height 8
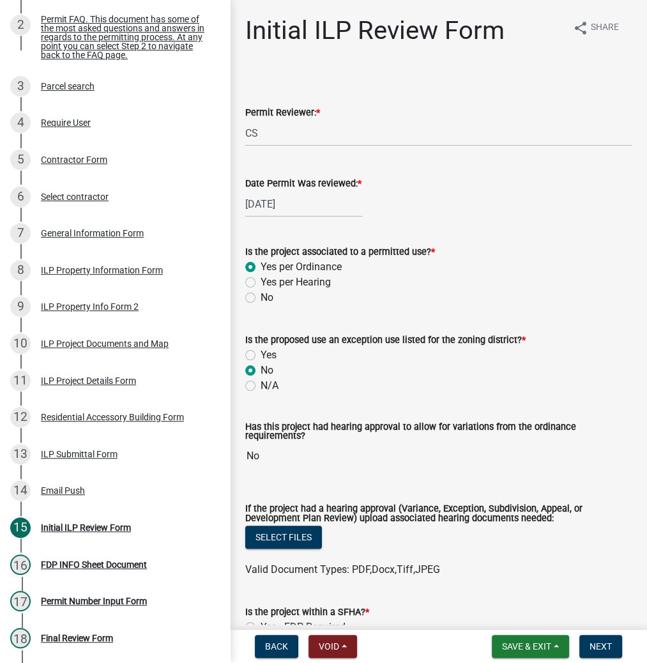
radio input "true"
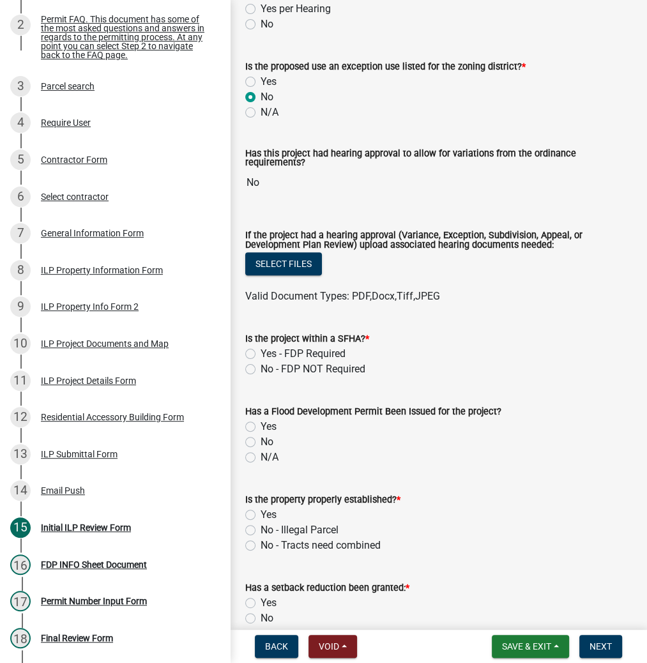
scroll to position [358, 0]
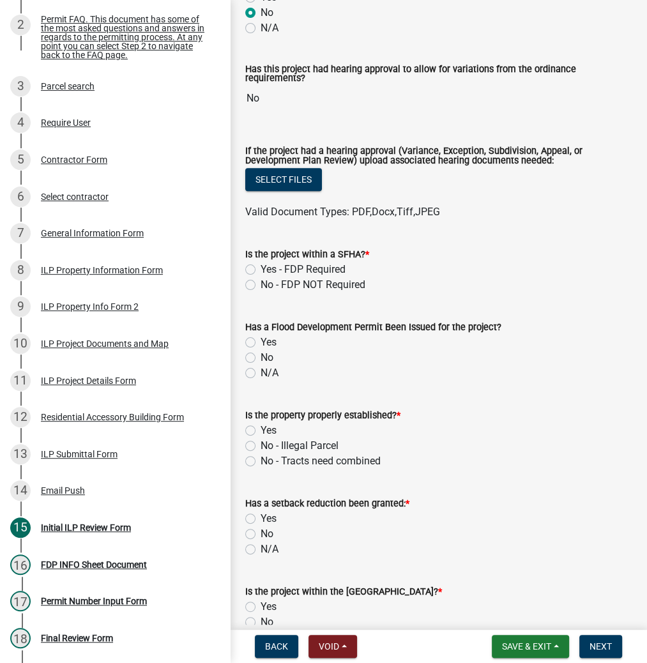
click at [261, 286] on label "No - FDP NOT Required" at bounding box center [313, 284] width 105 height 15
click at [261, 286] on input "No - FDP NOT Required" at bounding box center [265, 281] width 8 height 8
radio input "true"
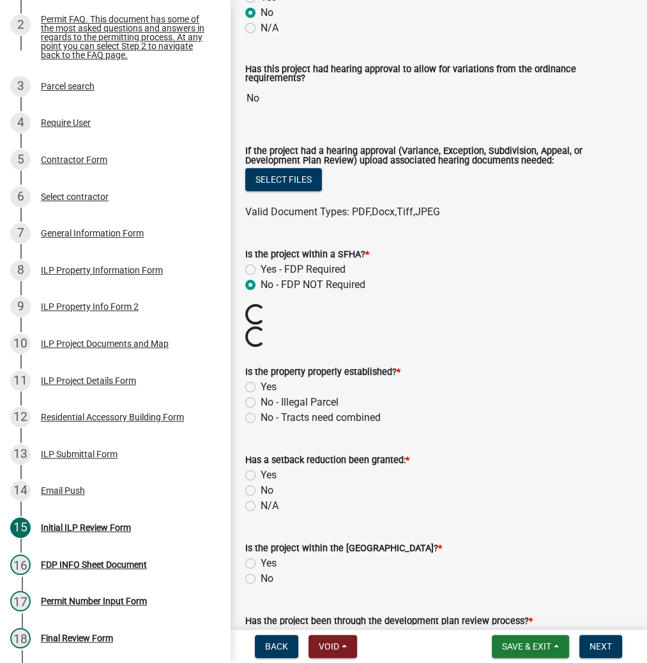
click at [261, 383] on label "Yes" at bounding box center [269, 387] width 16 height 15
click at [261, 383] on input "Yes" at bounding box center [265, 384] width 8 height 8
radio input "true"
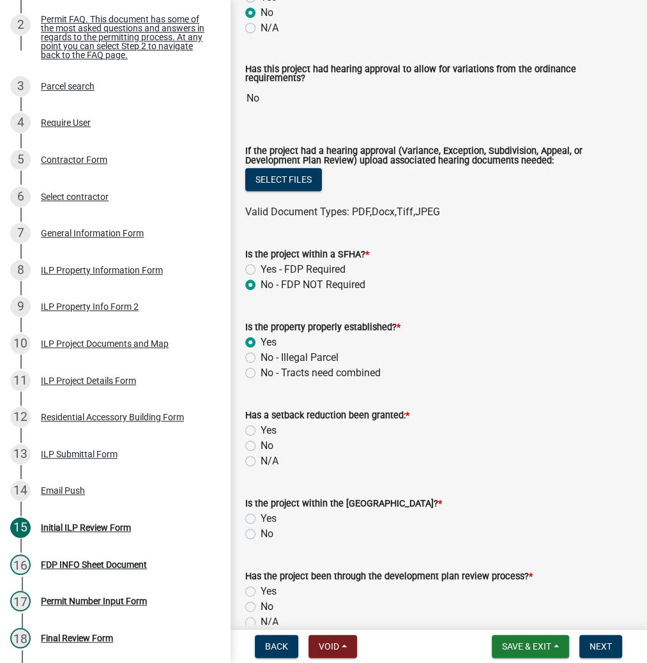
scroll to position [460, 0]
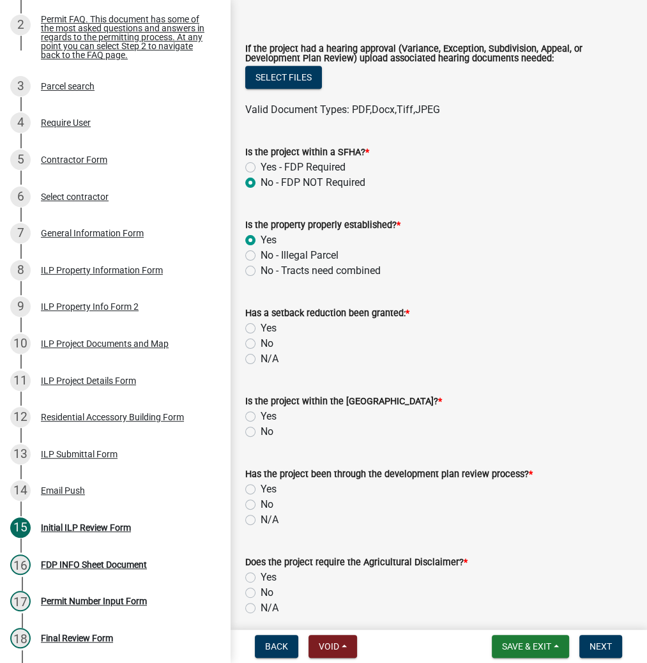
click at [261, 342] on label "No" at bounding box center [267, 343] width 13 height 15
click at [261, 342] on input "No" at bounding box center [265, 340] width 8 height 8
radio input "true"
click at [261, 433] on label "No" at bounding box center [267, 431] width 13 height 15
click at [261, 433] on input "No" at bounding box center [265, 428] width 8 height 8
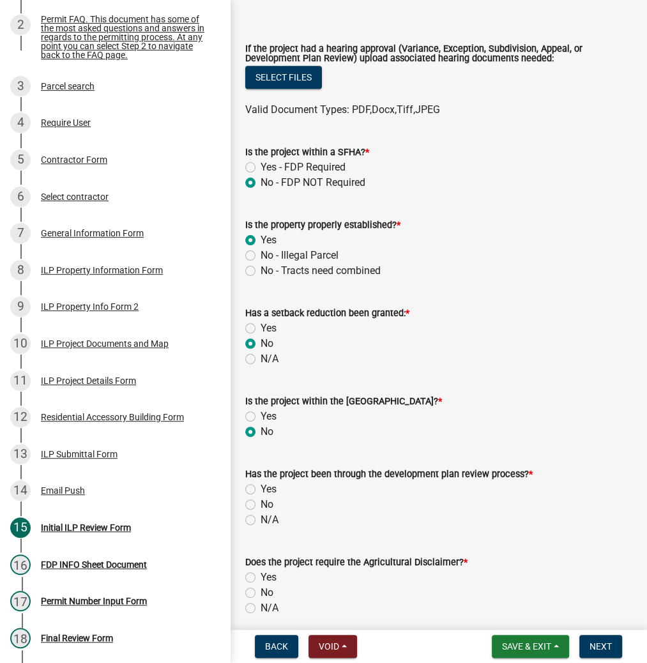
radio input "true"
drag, startPoint x: 246, startPoint y: 506, endPoint x: 260, endPoint y: 511, distance: 15.0
click at [261, 506] on label "No" at bounding box center [267, 504] width 13 height 15
click at [261, 506] on input "No" at bounding box center [265, 501] width 8 height 8
radio input "true"
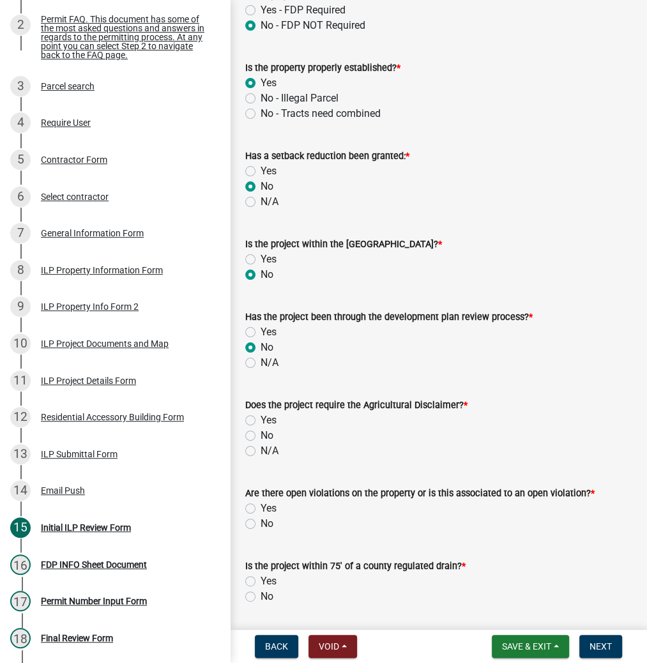
scroll to position [665, 0]
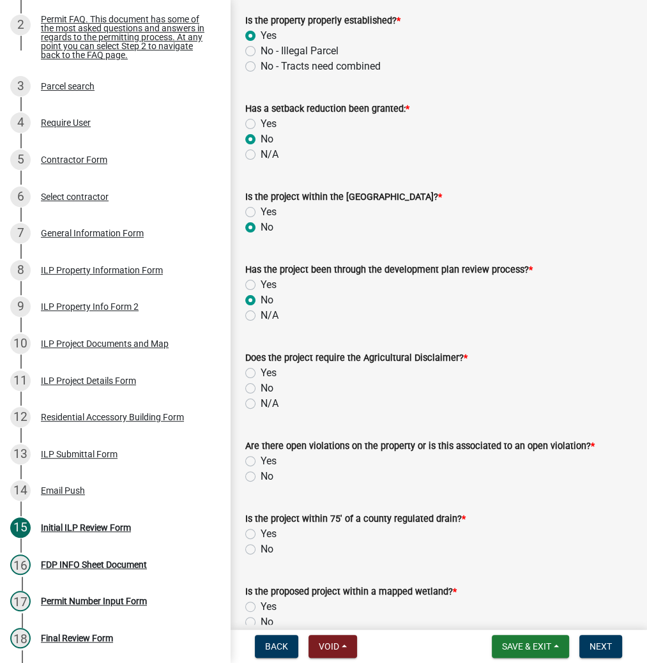
click at [261, 389] on label "No" at bounding box center [267, 388] width 13 height 15
click at [261, 389] on input "No" at bounding box center [265, 385] width 8 height 8
radio input "true"
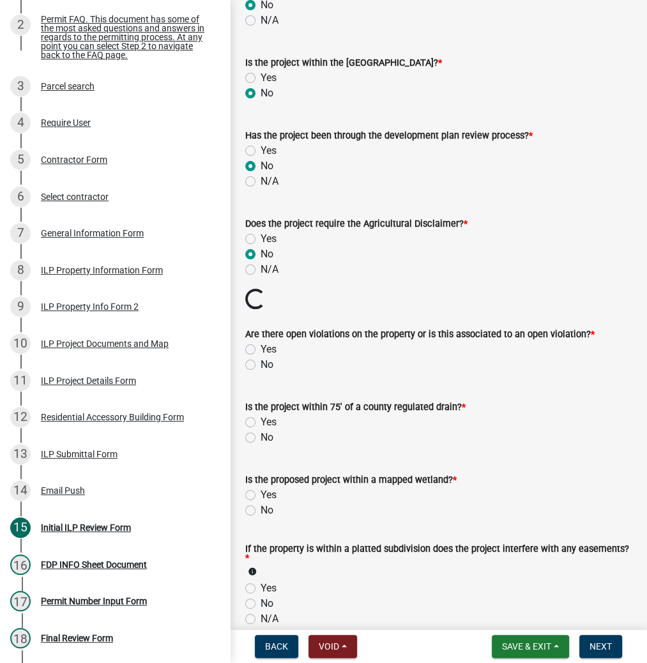
scroll to position [818, 0]
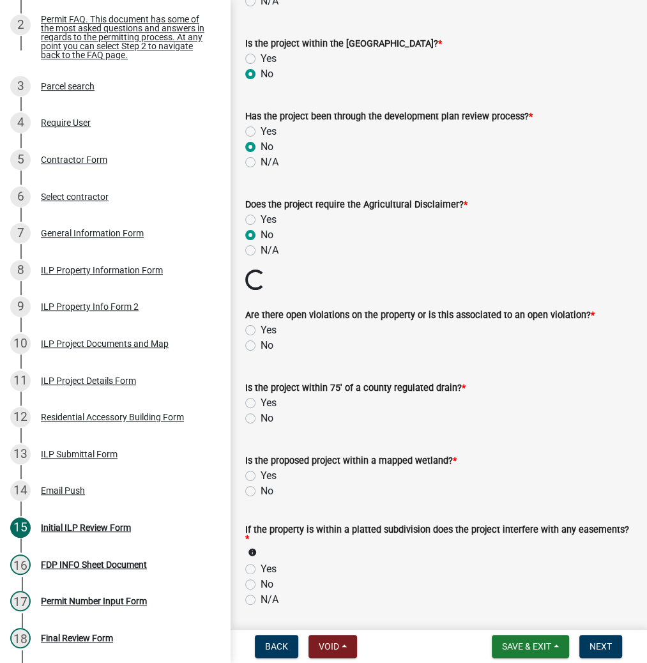
click at [261, 347] on label "No" at bounding box center [267, 345] width 13 height 15
click at [261, 346] on input "No" at bounding box center [265, 342] width 8 height 8
radio input "true"
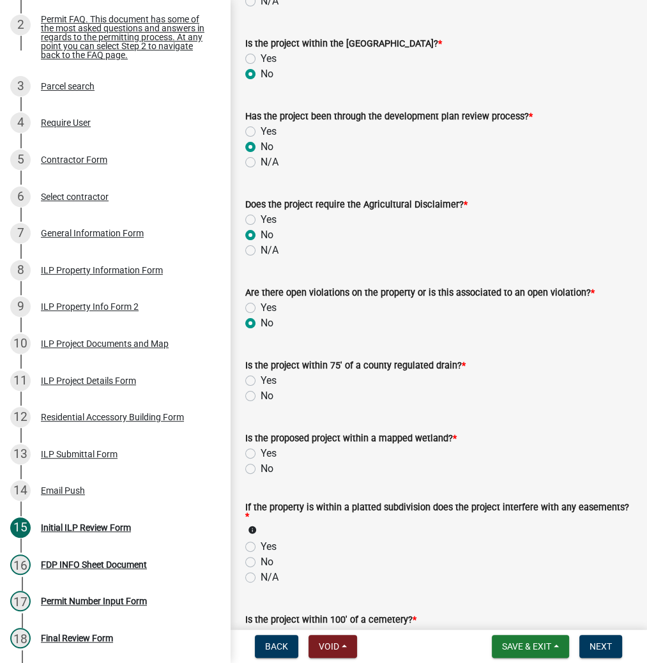
click at [261, 394] on label "No" at bounding box center [267, 396] width 13 height 15
click at [261, 394] on input "No" at bounding box center [265, 393] width 8 height 8
radio input "true"
click at [261, 468] on label "No" at bounding box center [267, 468] width 13 height 15
click at [261, 468] on input "No" at bounding box center [265, 465] width 8 height 8
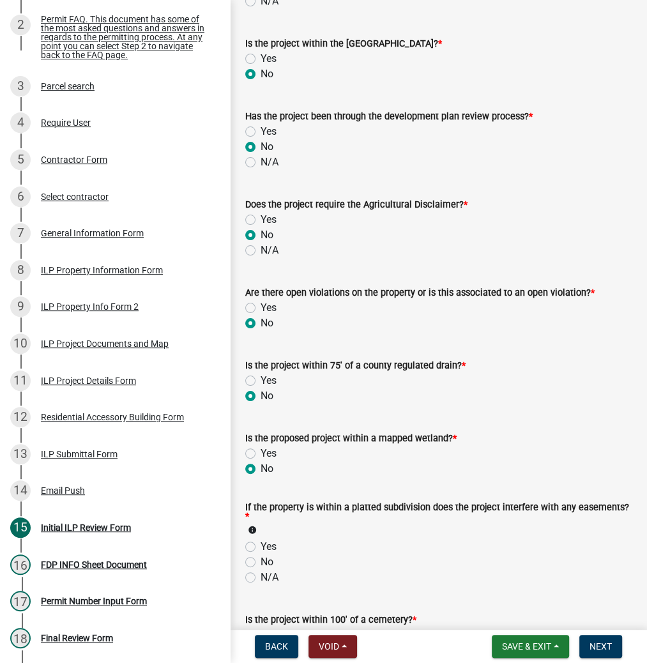
radio input "true"
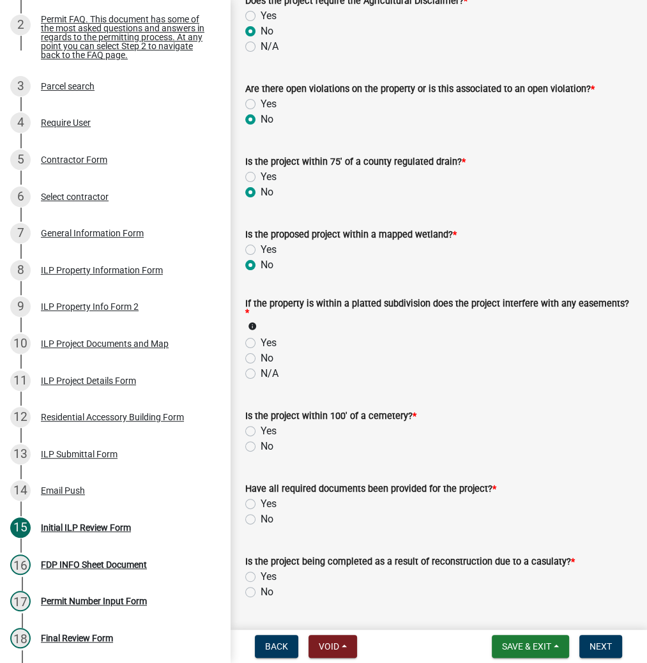
scroll to position [1023, 0]
click at [261, 355] on label "No" at bounding box center [267, 357] width 13 height 15
click at [261, 355] on input "No" at bounding box center [265, 354] width 8 height 8
radio input "true"
click at [261, 447] on label "No" at bounding box center [267, 445] width 13 height 15
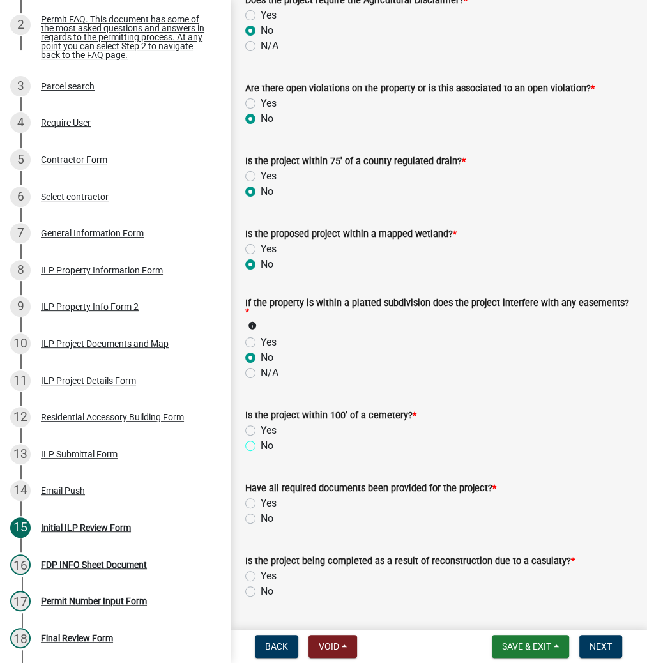
click at [261, 447] on input "No" at bounding box center [265, 442] width 8 height 8
radio input "true"
click at [261, 499] on label "Yes" at bounding box center [269, 503] width 16 height 15
click at [261, 499] on input "Yes" at bounding box center [265, 500] width 8 height 8
radio input "true"
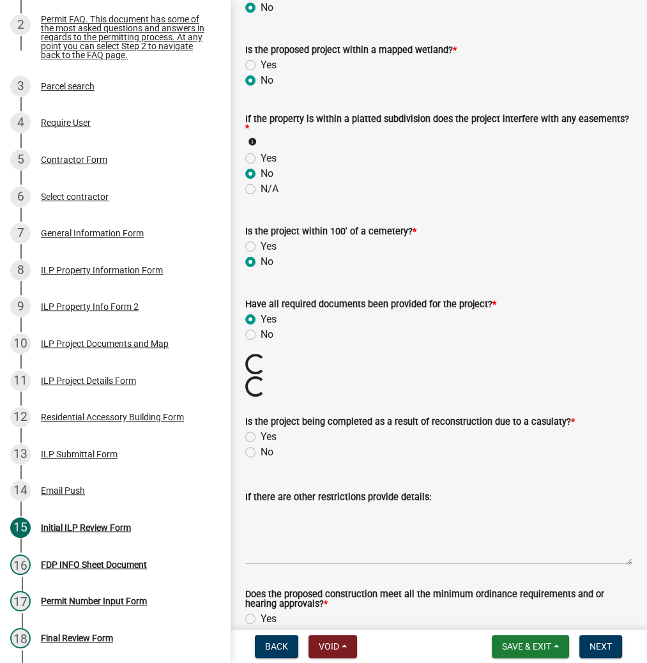
scroll to position [1227, 0]
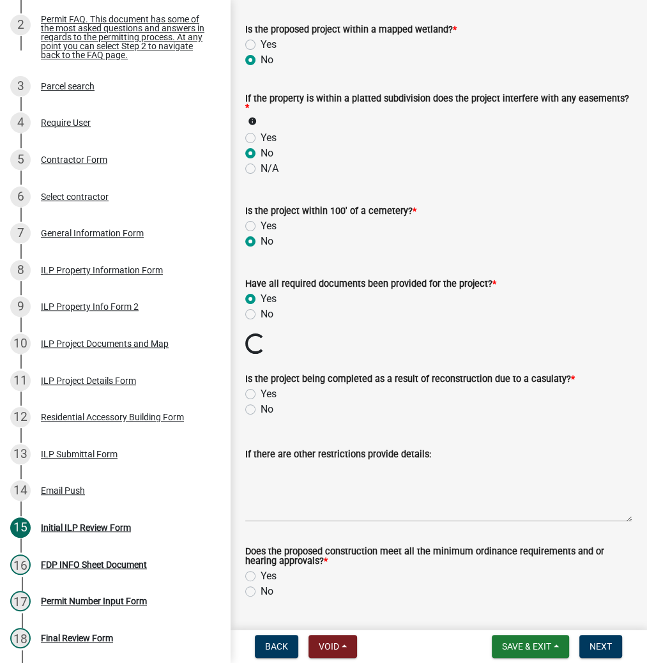
click at [261, 412] on label "No" at bounding box center [267, 409] width 13 height 15
click at [261, 410] on input "No" at bounding box center [265, 406] width 8 height 8
radio input "true"
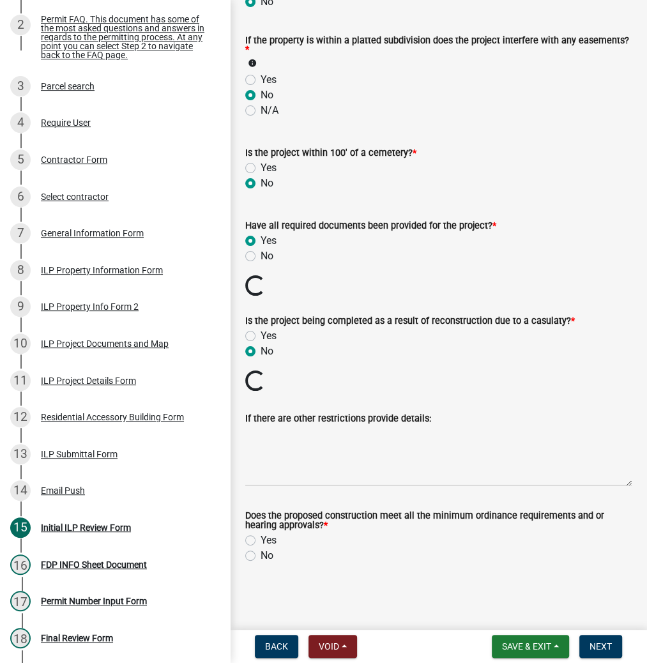
scroll to position [1263, 0]
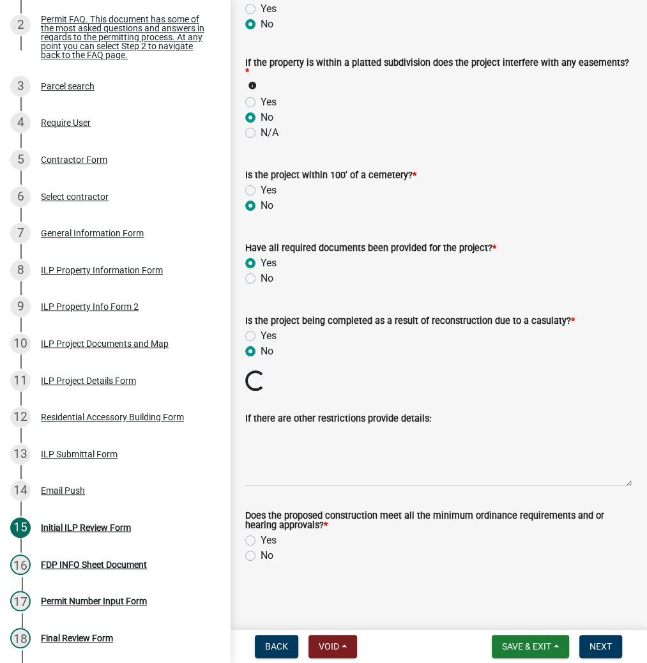
click at [261, 541] on label "Yes" at bounding box center [269, 540] width 16 height 15
click at [261, 541] on input "Yes" at bounding box center [265, 537] width 8 height 8
radio input "true"
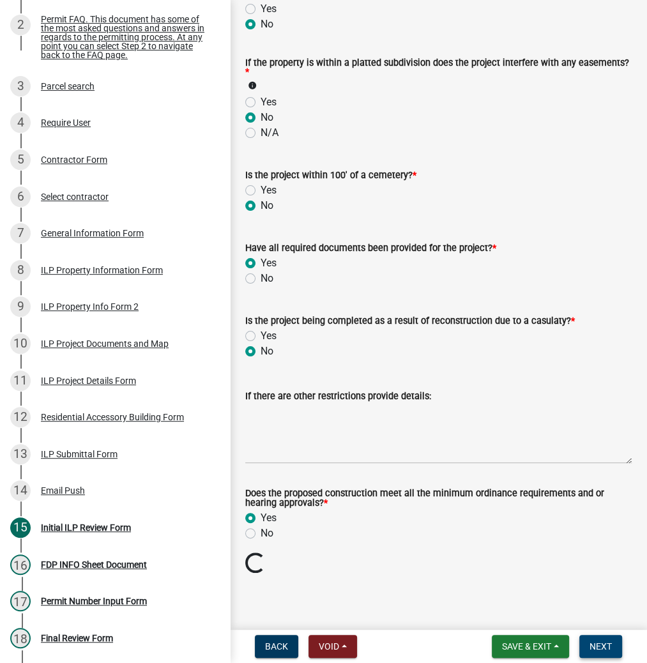
scroll to position [1241, 0]
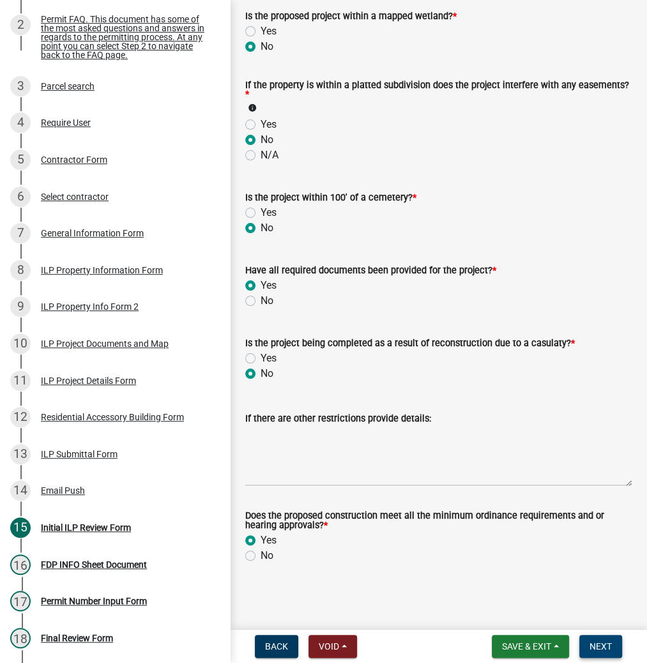
click at [594, 647] on span "Next" at bounding box center [601, 647] width 22 height 10
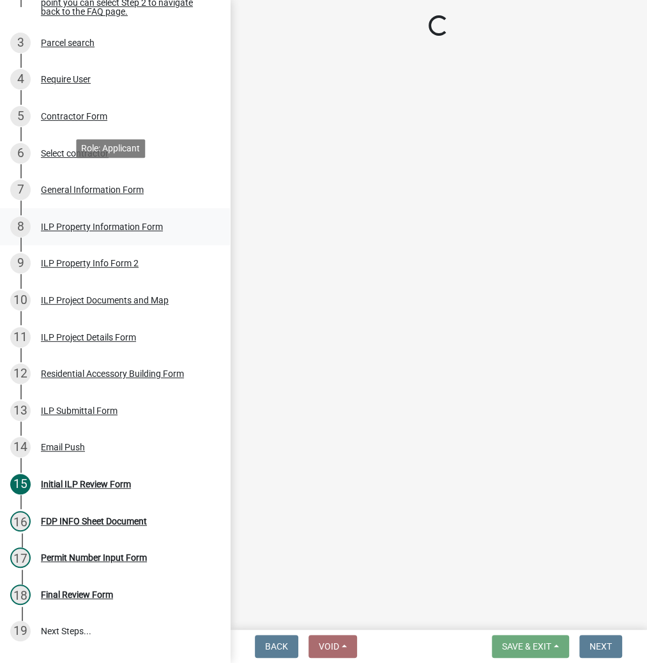
scroll to position [323, 0]
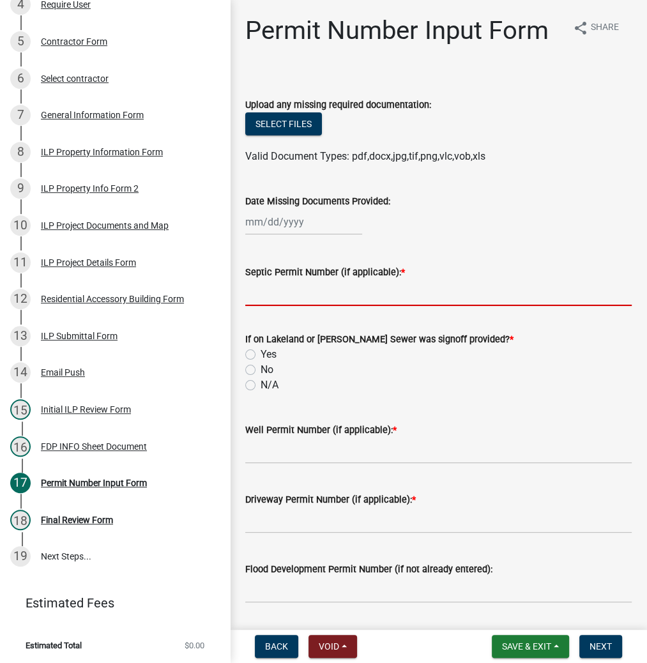
click at [295, 291] on input "Septic Permit Number (if applicable): *" at bounding box center [438, 293] width 387 height 26
type input "LRSD"
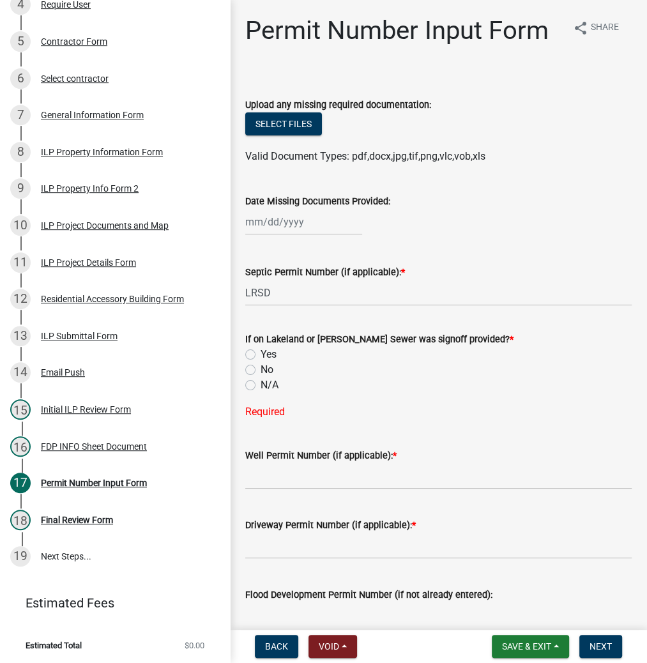
click at [261, 352] on label "Yes" at bounding box center [269, 354] width 16 height 15
click at [261, 352] on input "Yes" at bounding box center [265, 351] width 8 height 8
radio input "true"
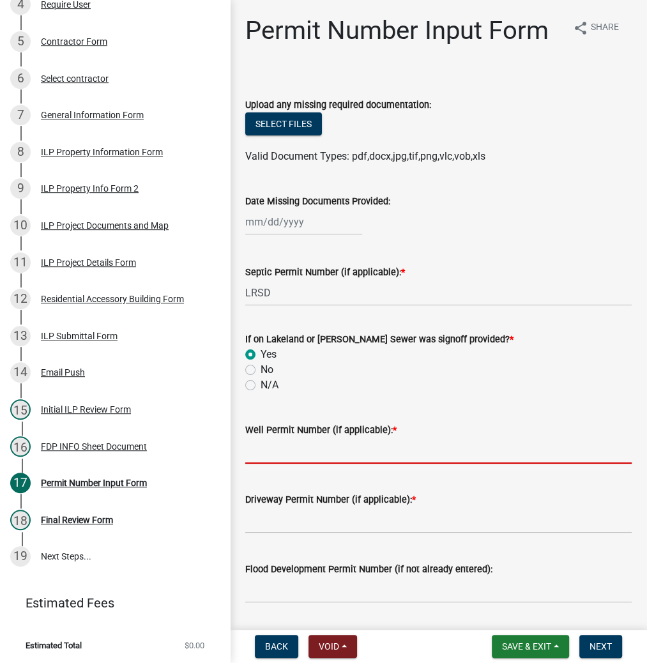
click at [255, 448] on input "Well Permit Number (if applicable): *" at bounding box center [438, 451] width 387 height 26
type input "LONO"
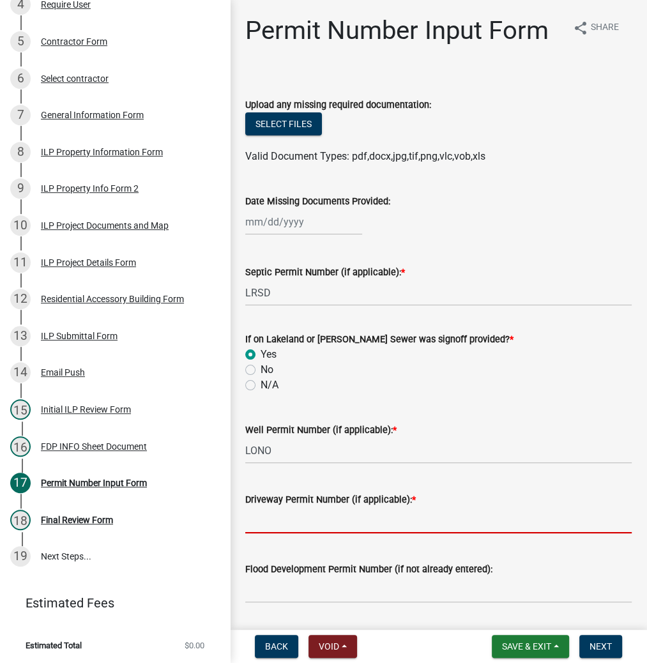
click at [274, 513] on input "Driveway Permit Number (if applicable): *" at bounding box center [438, 520] width 387 height 26
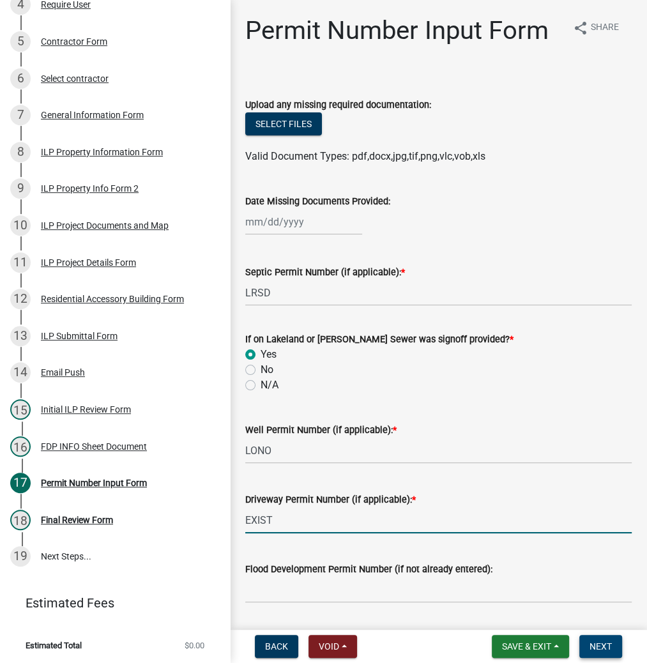
type input "EXIST"
click at [596, 640] on button "Next" at bounding box center [601, 646] width 43 height 23
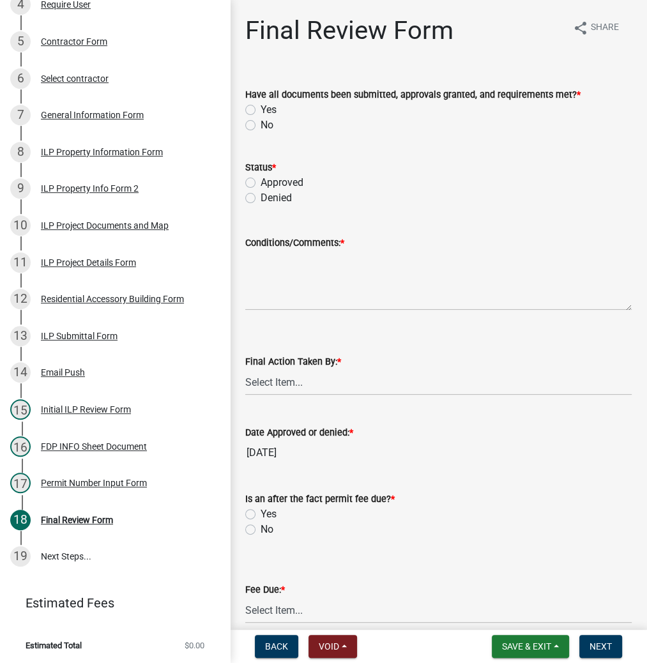
click at [261, 110] on label "Yes" at bounding box center [269, 109] width 16 height 15
click at [261, 110] on input "Yes" at bounding box center [265, 106] width 8 height 8
radio input "true"
click at [261, 183] on label "Approved" at bounding box center [282, 182] width 43 height 15
click at [261, 183] on input "Approved" at bounding box center [265, 179] width 8 height 8
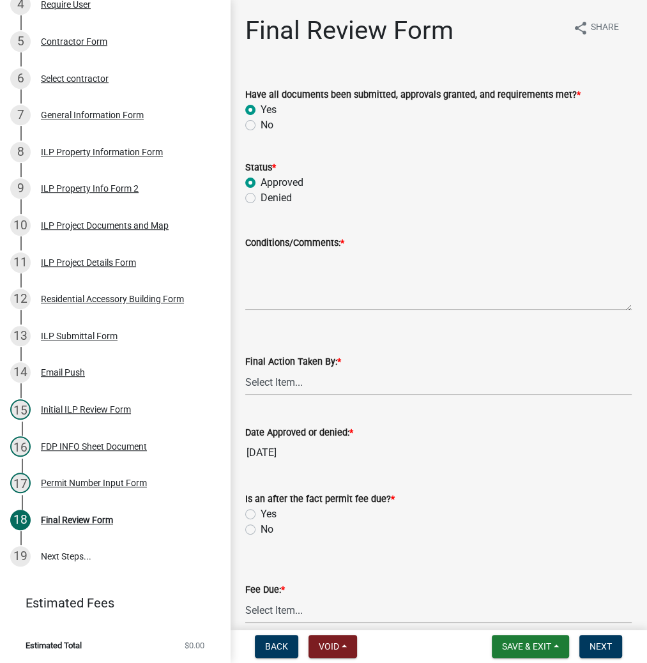
radio input "true"
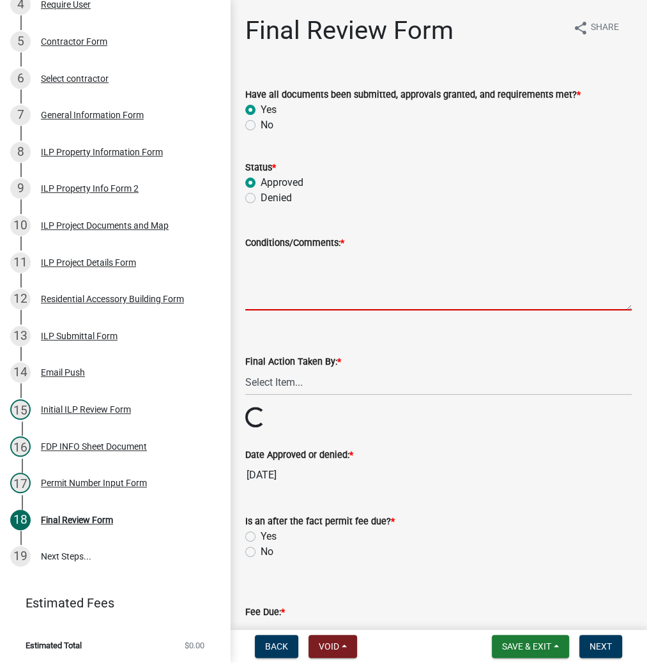
click at [275, 291] on textarea "Conditions/Comments: *" at bounding box center [438, 281] width 387 height 60
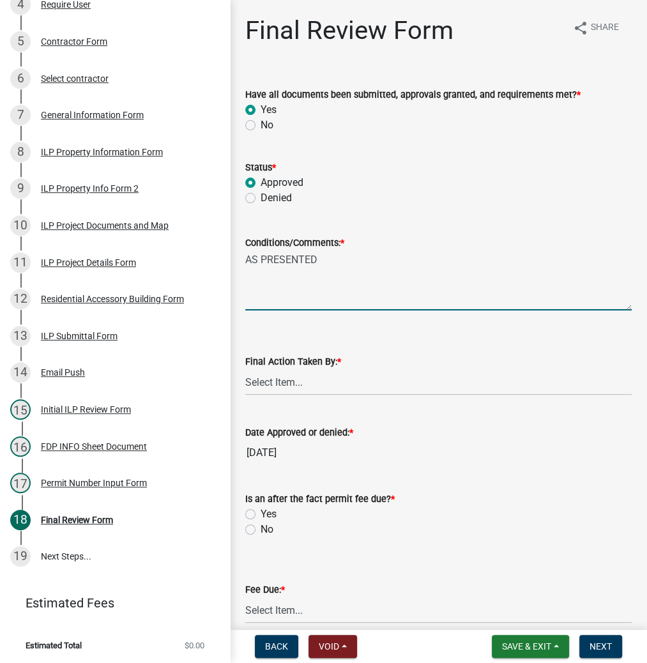
type textarea "AS PRESENTED"
click at [275, 386] on select "Select Item... MMS LT AT CS [PERSON_NAME]" at bounding box center [438, 382] width 387 height 26
click at [245, 369] on select "Select Item... MMS LT AT CS [PERSON_NAME]" at bounding box center [438, 382] width 387 height 26
click at [267, 380] on select "Select Item... MMS LT AT CS [PERSON_NAME]" at bounding box center [438, 382] width 387 height 26
click at [245, 369] on select "Select Item... MMS LT AT CS [PERSON_NAME]" at bounding box center [438, 382] width 387 height 26
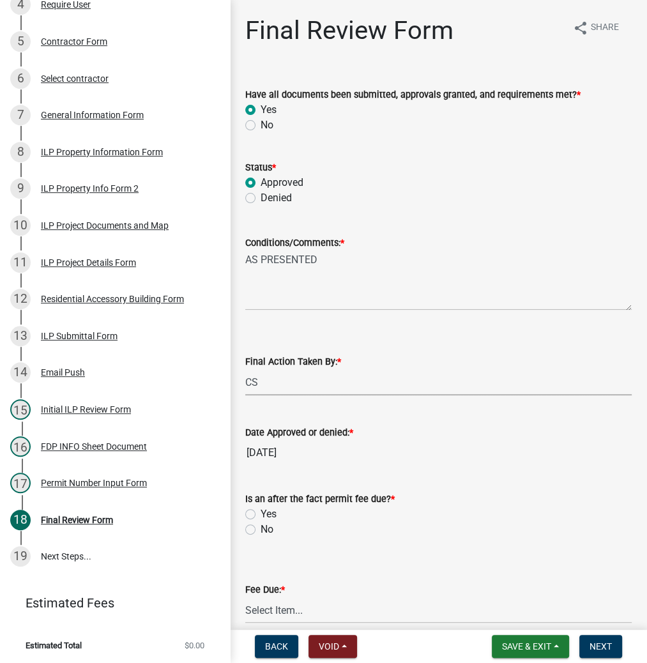
select select "c872cdc8-ca01-49f1-a213-e4b05fa58cd2"
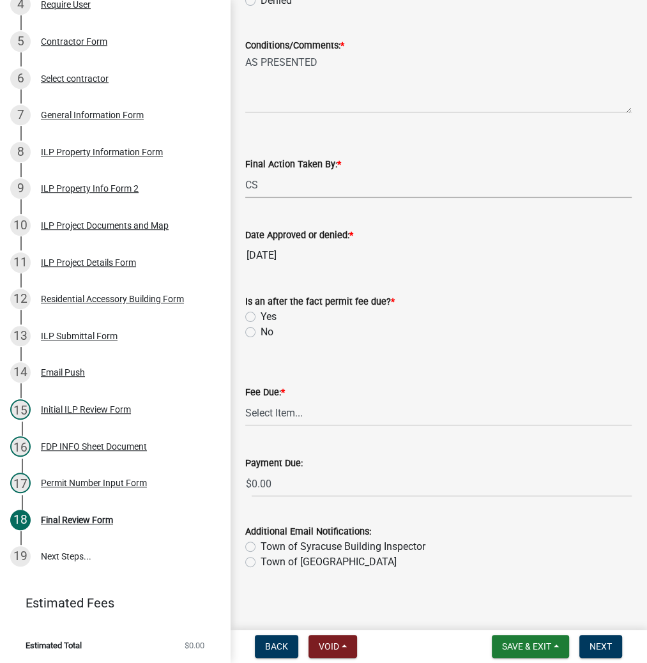
scroll to position [204, 0]
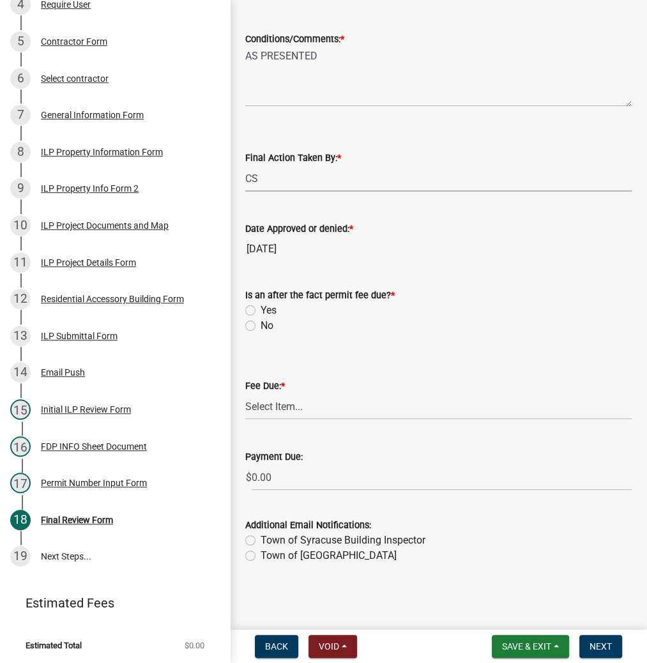
click at [261, 323] on label "No" at bounding box center [267, 325] width 13 height 15
click at [261, 323] on input "No" at bounding box center [265, 322] width 8 height 8
radio input "true"
click at [274, 405] on select "Select Item... N/A $10.00 $25.00 $125.00 $250 $500 $500 + $10.00 for every 10 s…" at bounding box center [438, 407] width 387 height 26
click at [245, 420] on select "Select Item... N/A $10.00 $25.00 $125.00 $250 $500 $500 + $10.00 for every 10 s…" at bounding box center [438, 407] width 387 height 26
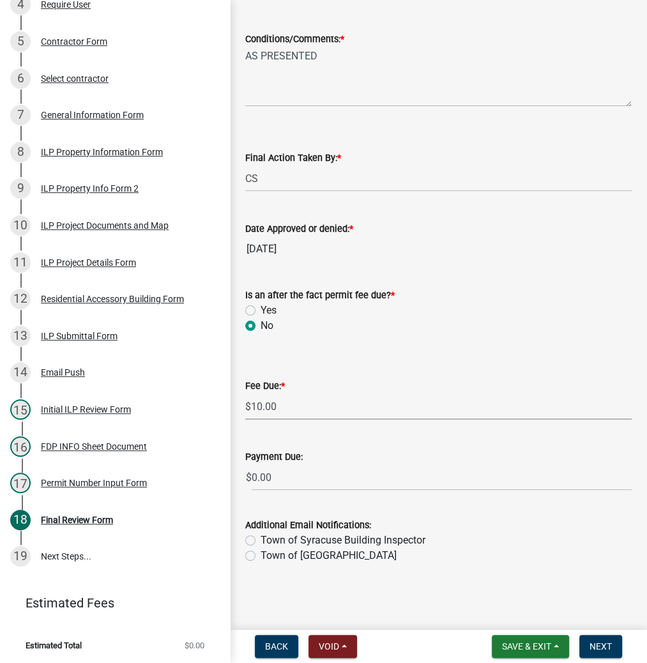
select select "6f482d1d-eb35-47e6-92b0-143404755581"
click at [596, 644] on span "Next" at bounding box center [601, 647] width 22 height 10
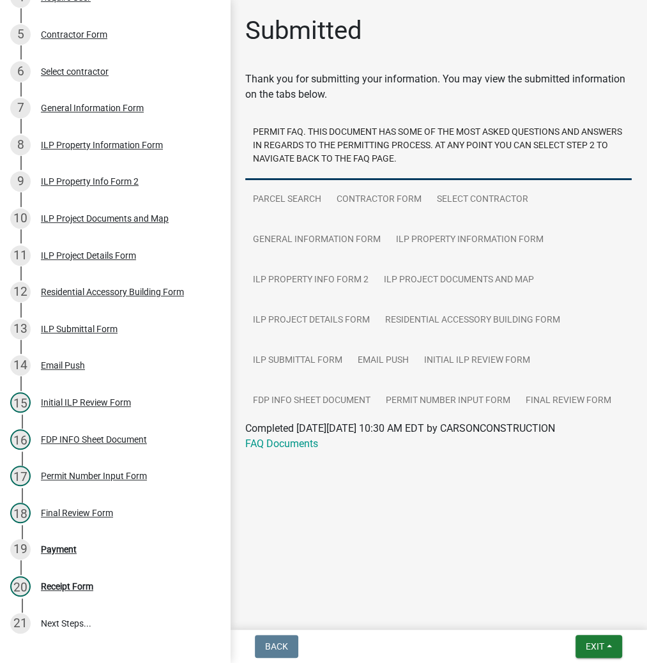
scroll to position [332, 0]
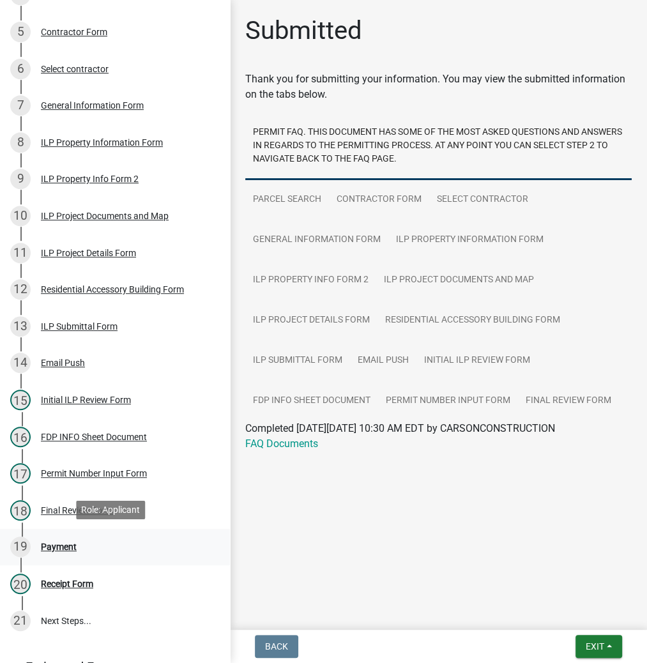
click at [66, 547] on div "Payment" at bounding box center [59, 547] width 36 height 9
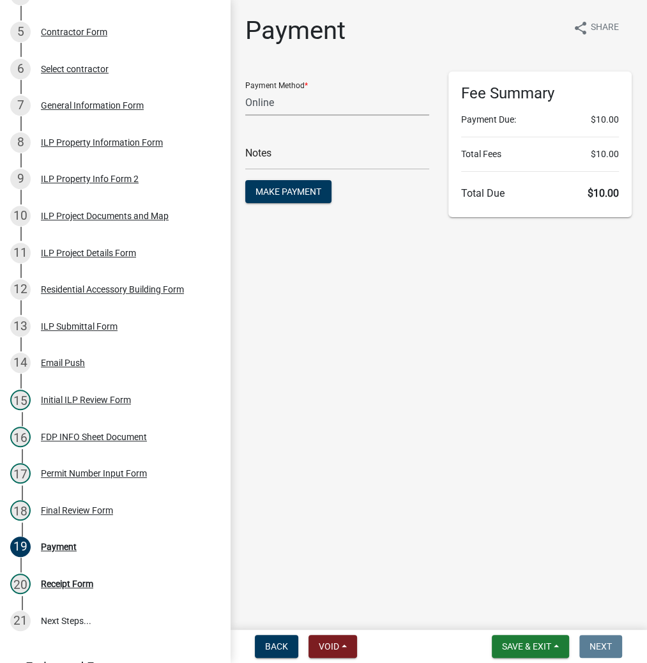
click at [276, 108] on select "Credit Card POS Check Cash Online" at bounding box center [337, 102] width 184 height 26
select select "2: 1"
click at [245, 89] on select "Credit Card POS Check Cash Online" at bounding box center [337, 102] width 184 height 26
click at [265, 151] on input "text" at bounding box center [337, 157] width 184 height 26
type input "ILP 2025-1161"
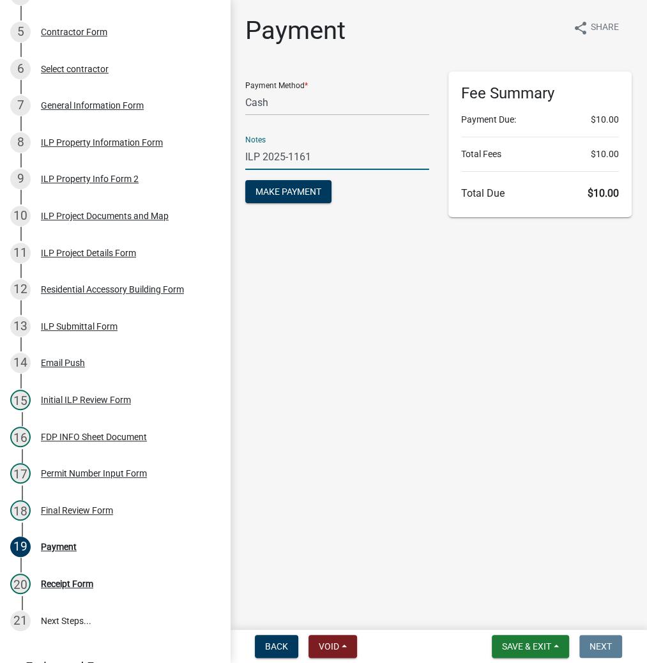
click at [245, 180] on button "Make Payment" at bounding box center [288, 191] width 86 height 23
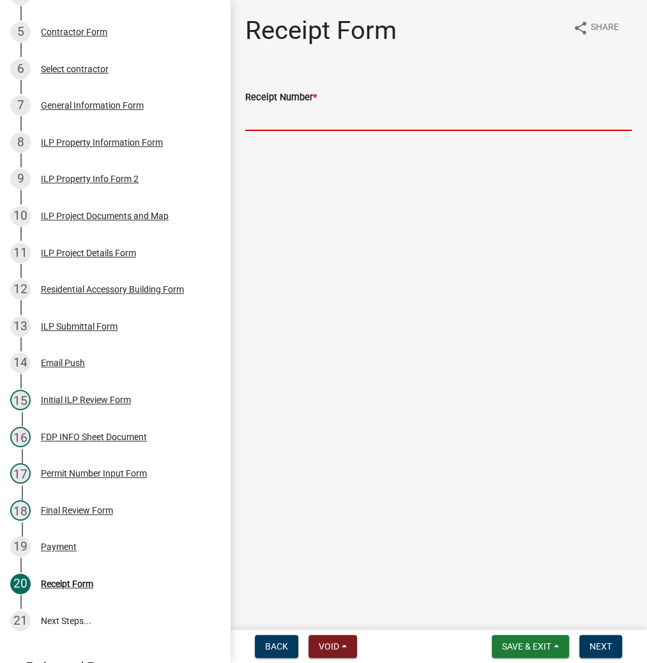
click at [292, 118] on input "Receipt Number *" at bounding box center [438, 118] width 387 height 26
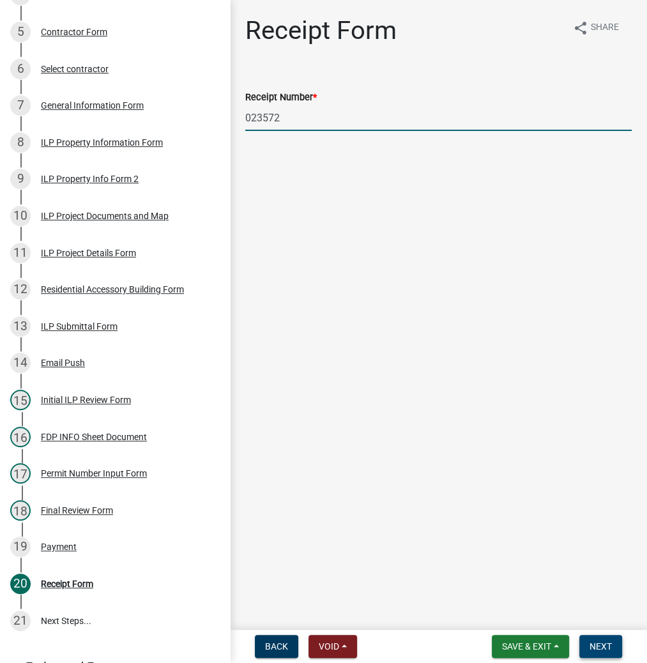
type input "023572"
click at [602, 644] on span "Next" at bounding box center [601, 647] width 22 height 10
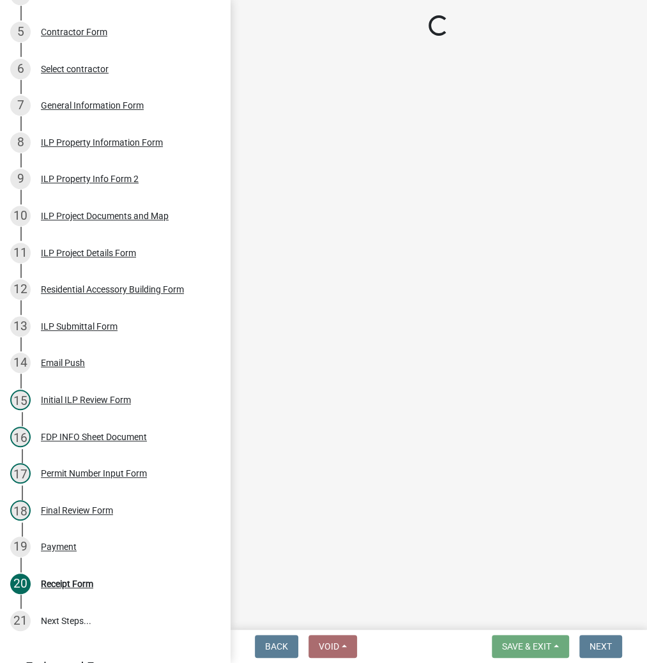
scroll to position [406, 0]
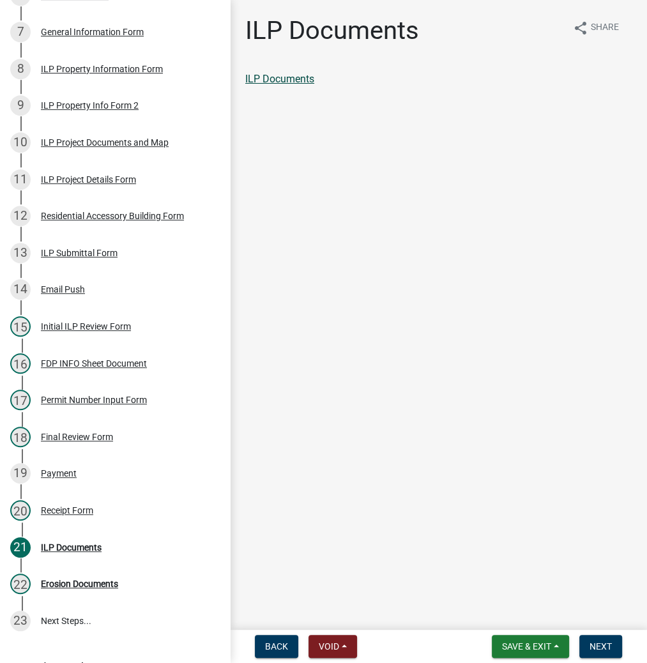
click at [295, 82] on link "ILP Documents" at bounding box center [279, 79] width 69 height 12
click at [601, 652] on button "Next" at bounding box center [601, 646] width 43 height 23
